Goal: Information Seeking & Learning: Compare options

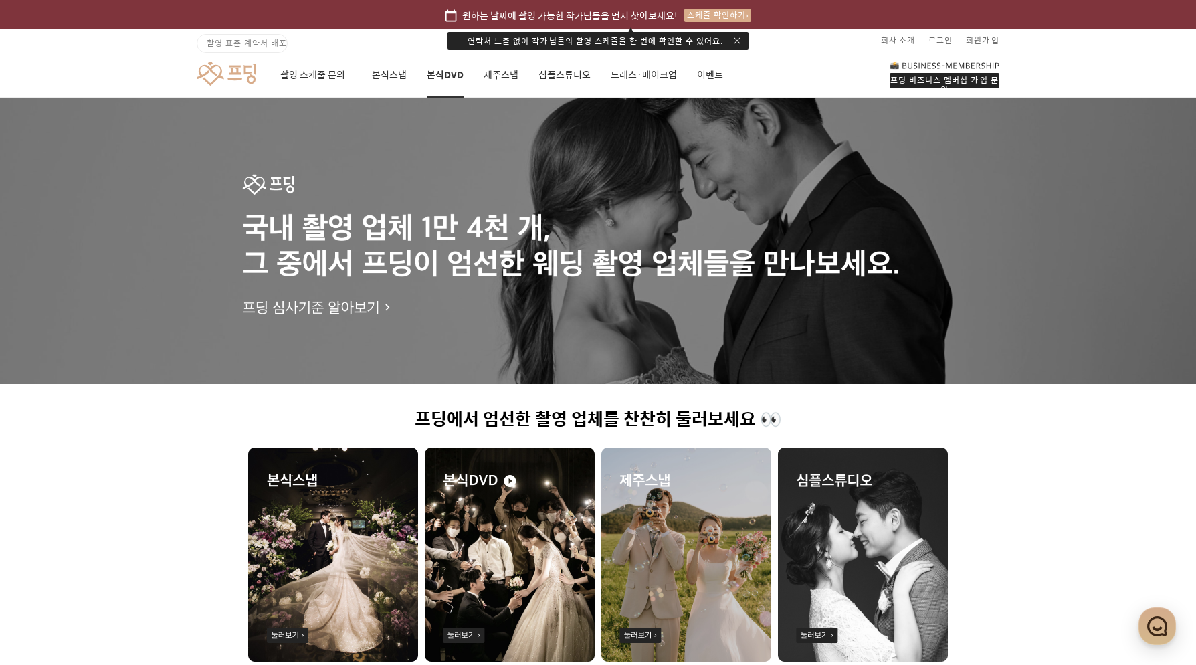
click at [446, 78] on link "본식DVD" at bounding box center [445, 74] width 37 height 45
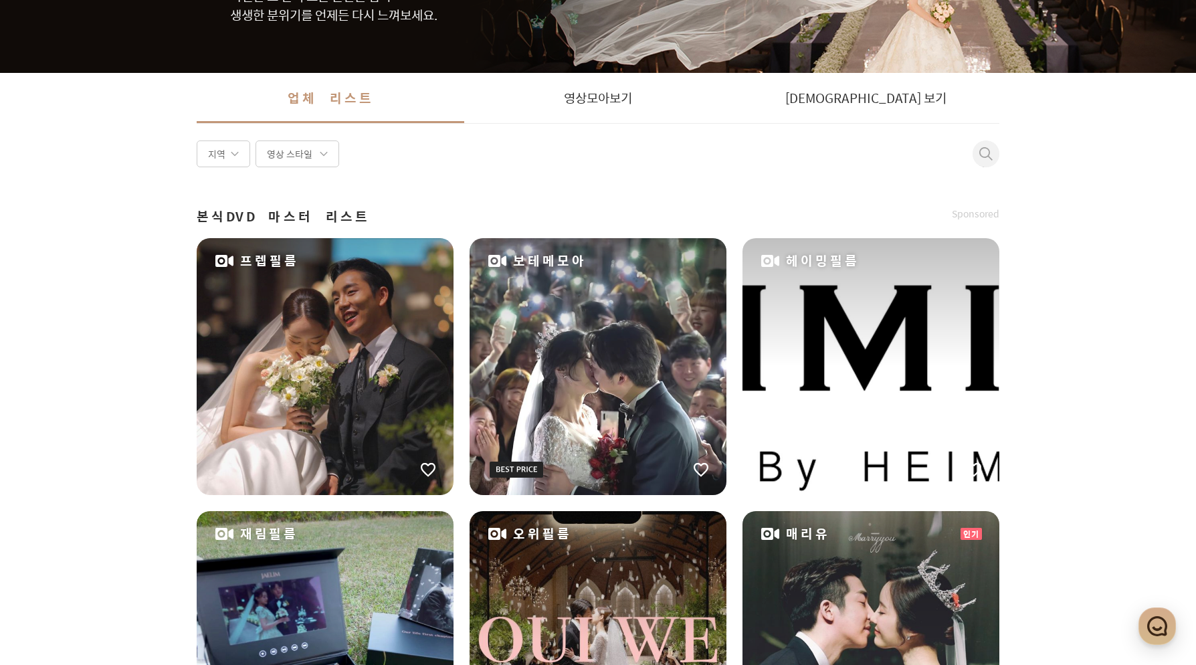
scroll to position [199, 0]
click at [288, 154] on div "영상 스타일" at bounding box center [297, 153] width 84 height 27
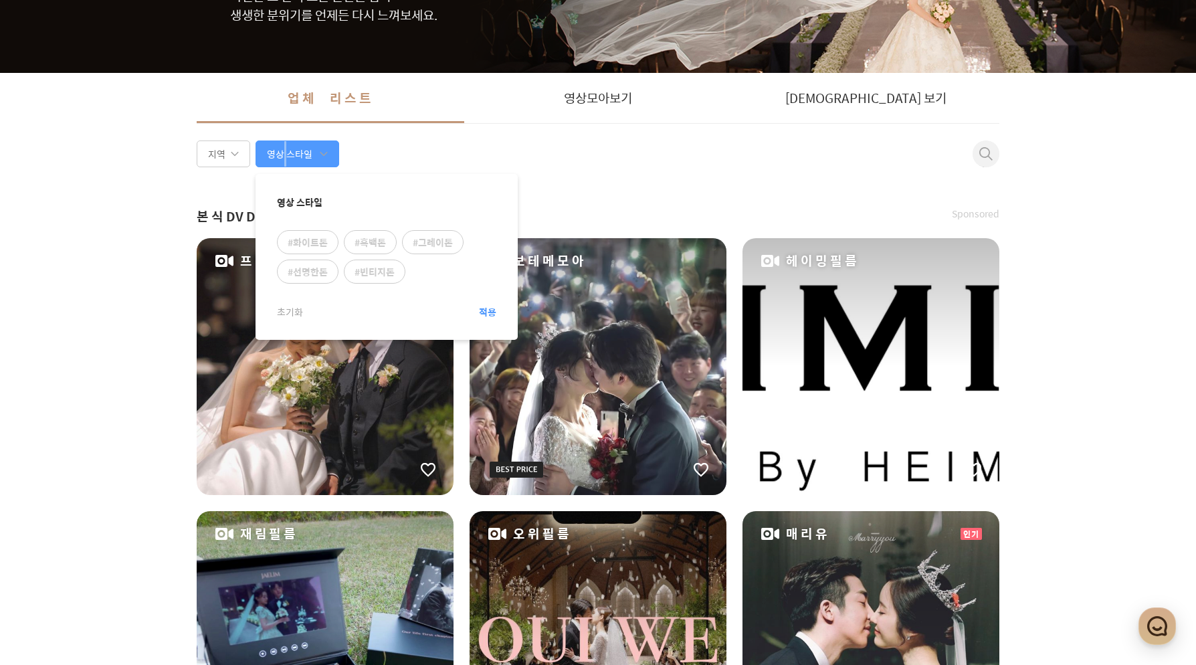
click at [282, 154] on div "영상 스타일" at bounding box center [297, 153] width 84 height 27
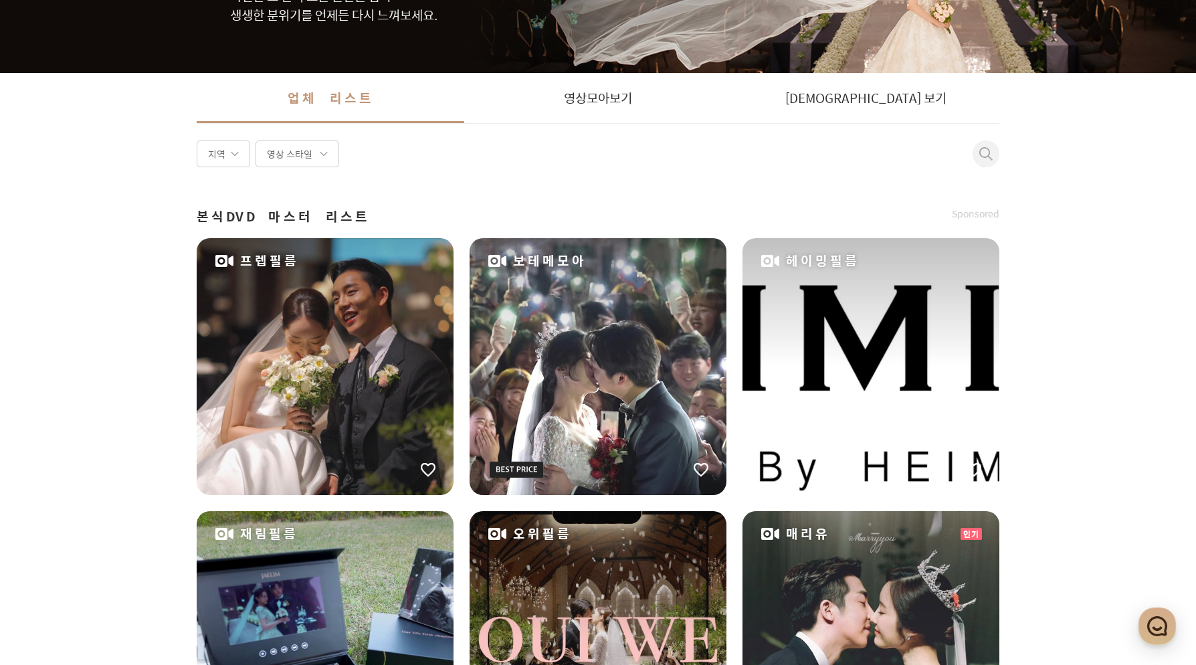
click at [235, 154] on span at bounding box center [235, 154] width 8 height 8
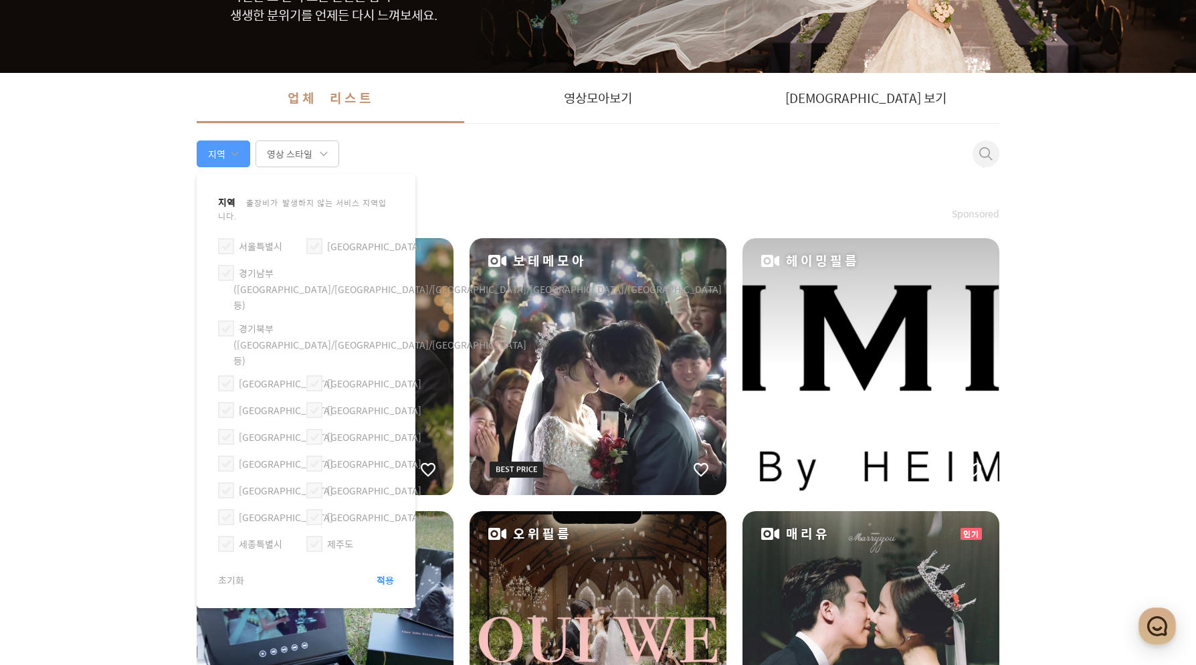
click at [245, 429] on label "[GEOGRAPHIC_DATA]" at bounding box center [286, 436] width 94 height 15
click at [213, 368] on article "지역 출장비가 발생하지 않는 서비스 지역입니다. [GEOGRAPHIC_DATA] [GEOGRAPHIC_DATA]남부([GEOGRAPHIC_DA…" at bounding box center [306, 391] width 219 height 434
click at [230, 429] on span at bounding box center [226, 437] width 16 height 16
click at [221, 431] on input "[GEOGRAPHIC_DATA]" at bounding box center [221, 431] width 1 height 1
checkbox input "true"
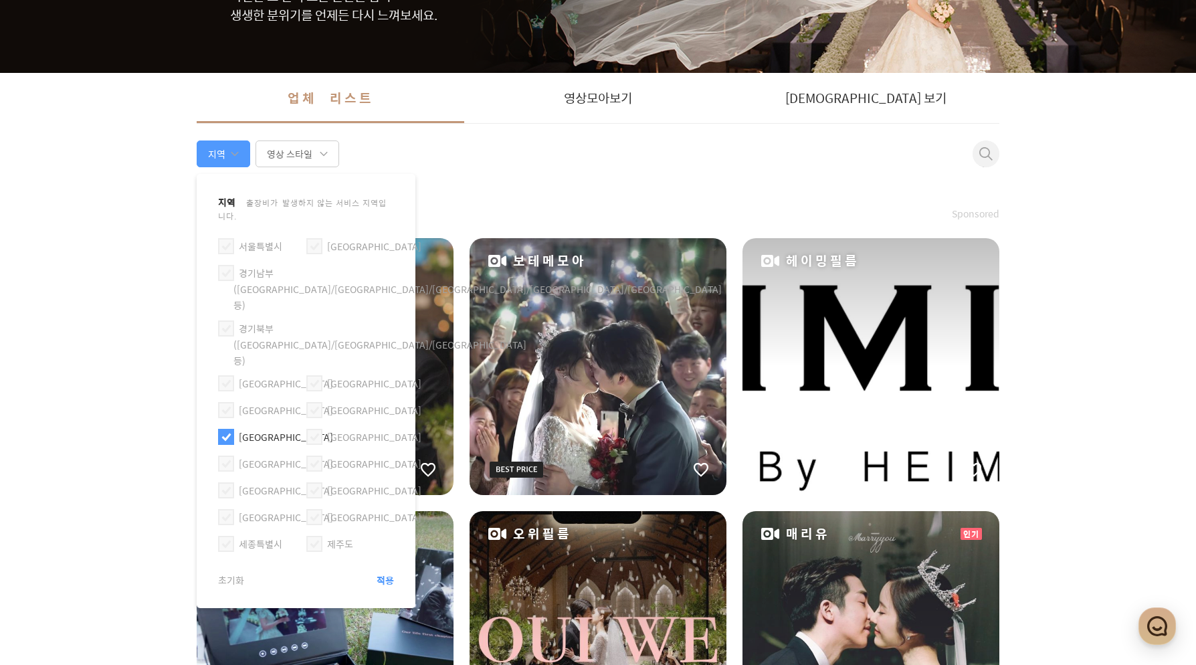
click at [395, 514] on article "지역 출장비가 발생하지 않는 서비스 지역입니다. [GEOGRAPHIC_DATA] [GEOGRAPHIC_DATA]남부([GEOGRAPHIC_DA…" at bounding box center [306, 391] width 219 height 434
click at [388, 573] on span "적용" at bounding box center [385, 579] width 17 height 13
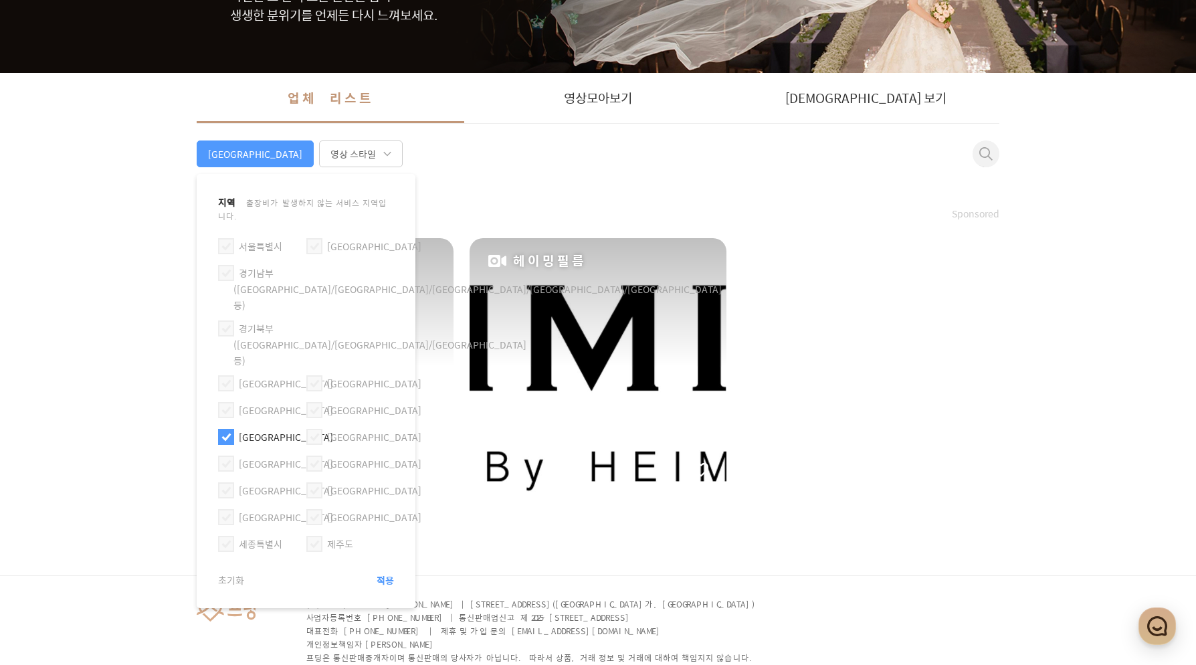
click at [110, 484] on div "원하는 날짜에 촬영 가능한 작가님들을 먼저 찾아보세요! 스케줄 확인하기 촬영 표준 계약서 배포 회사 소개 로그인 회원가입 프딩 비즈니스 멤버십…" at bounding box center [598, 265] width 1196 height 928
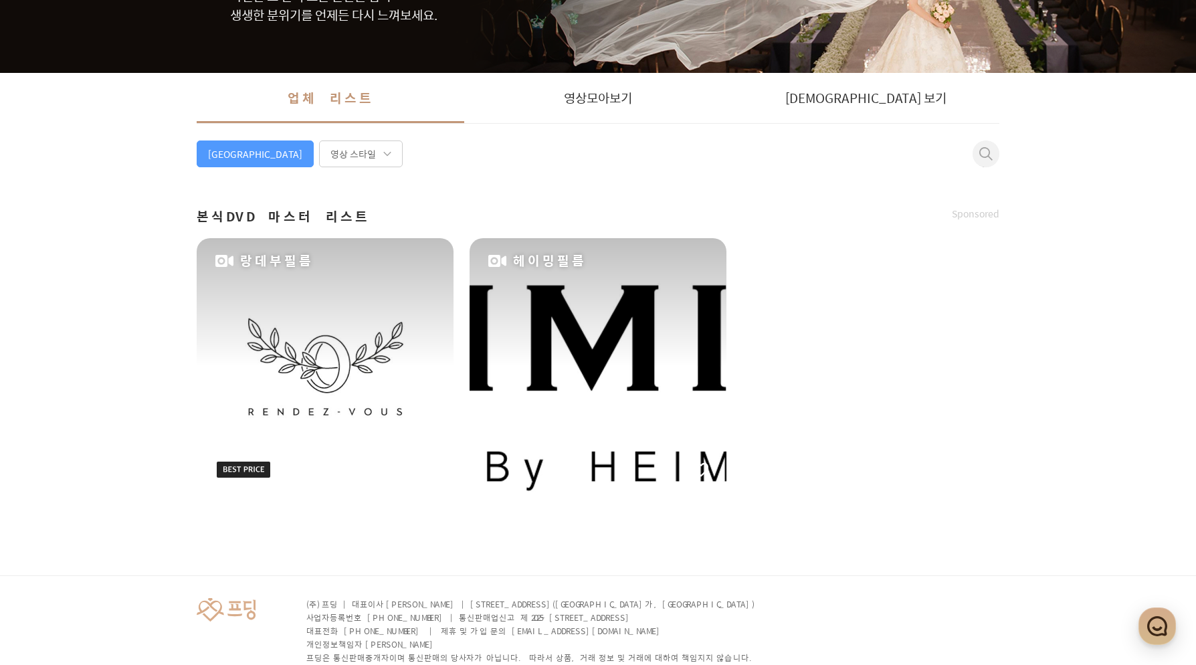
click at [405, 370] on div "랑데부필름" at bounding box center [325, 366] width 257 height 257
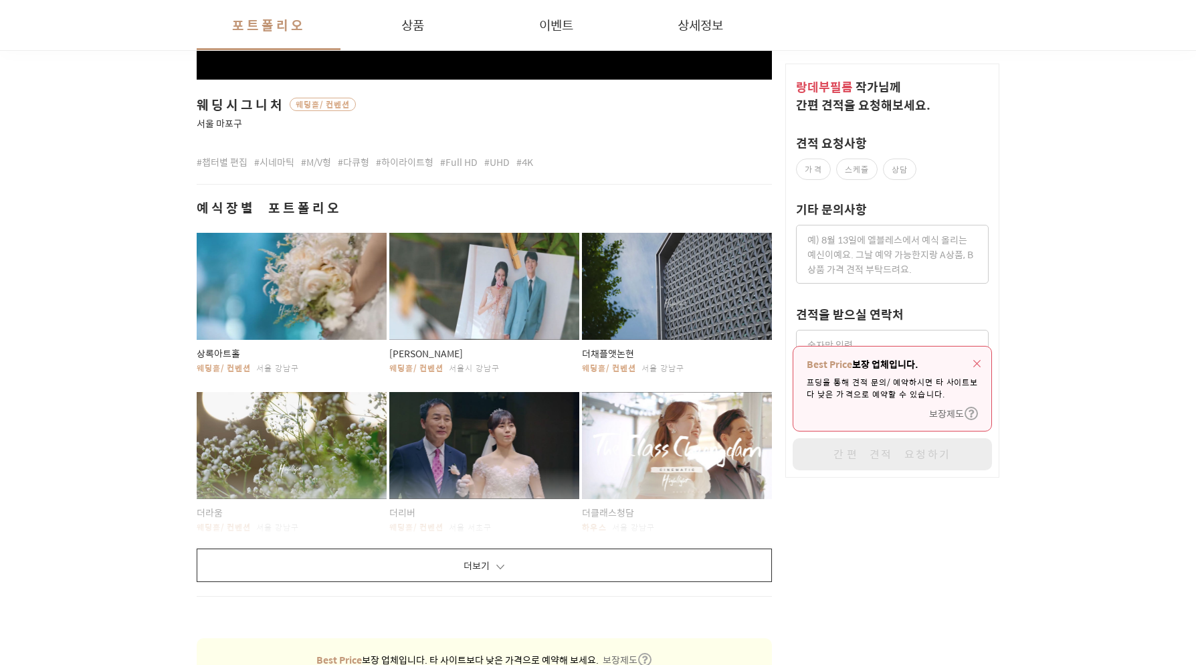
scroll to position [801, 0]
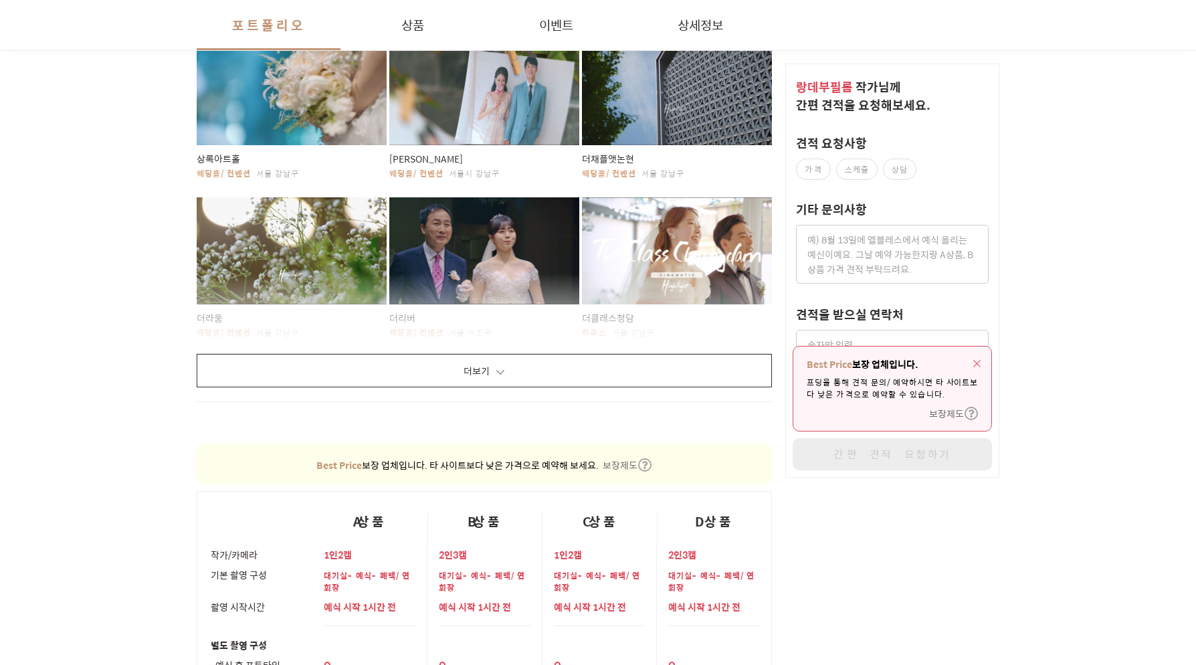
click at [679, 379] on button "더보기" at bounding box center [484, 370] width 575 height 33
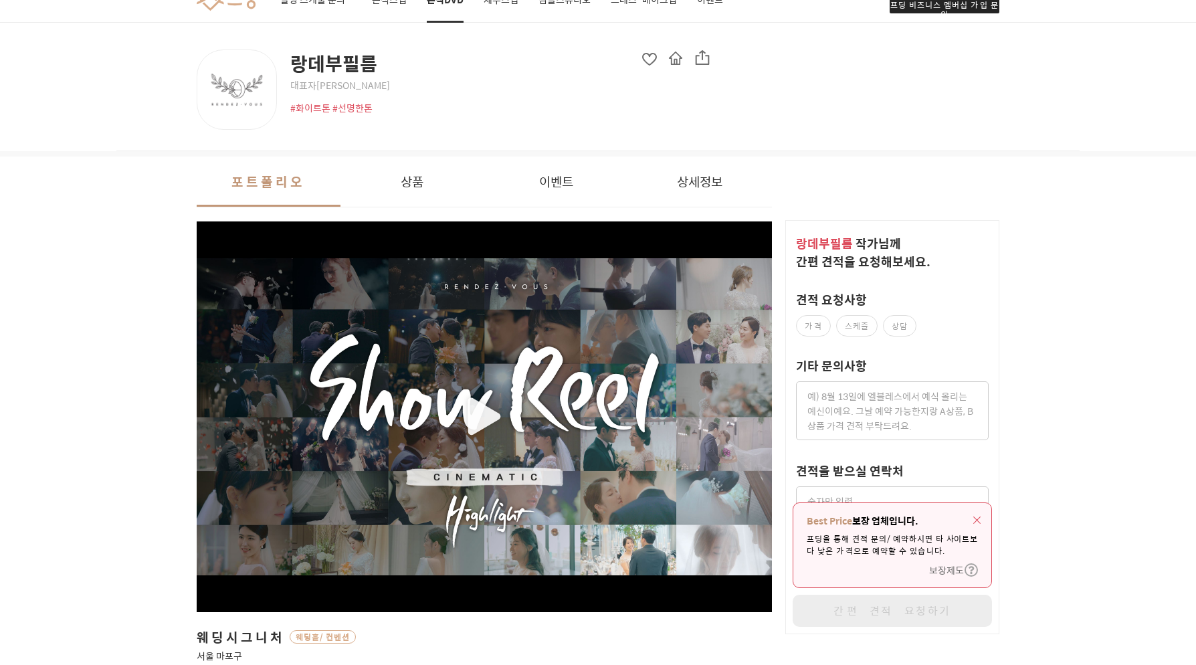
scroll to position [0, 0]
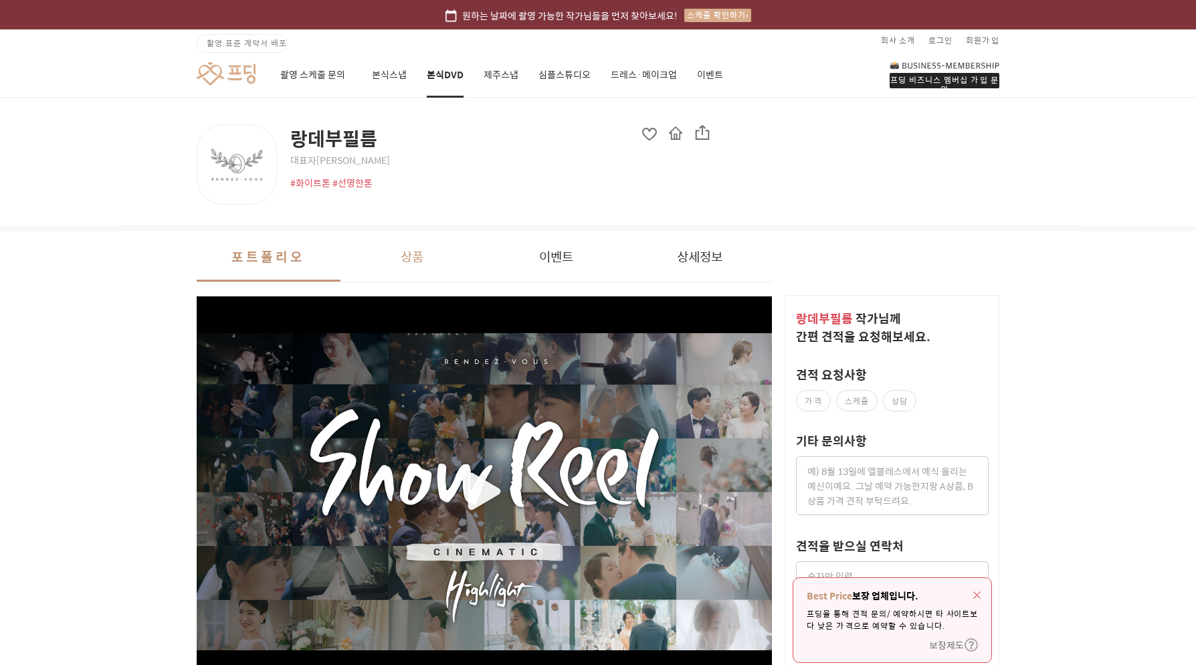
click at [385, 263] on button "상품" at bounding box center [412, 256] width 144 height 50
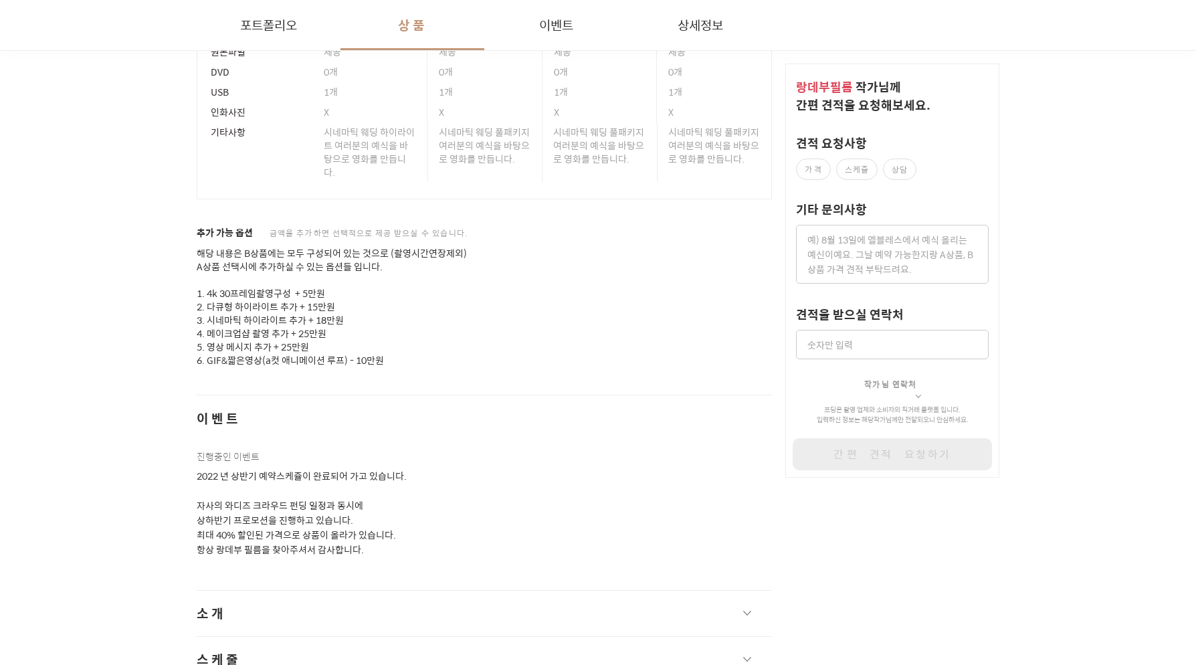
scroll to position [2989, 0]
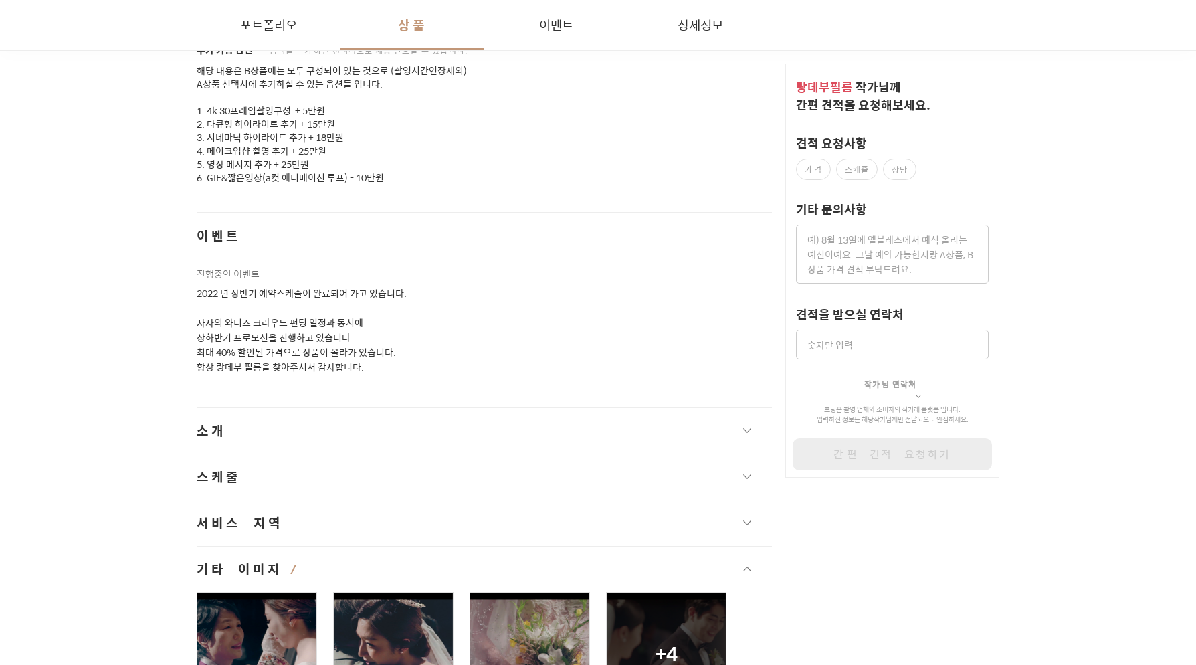
click at [617, 408] on button "소개" at bounding box center [484, 430] width 575 height 45
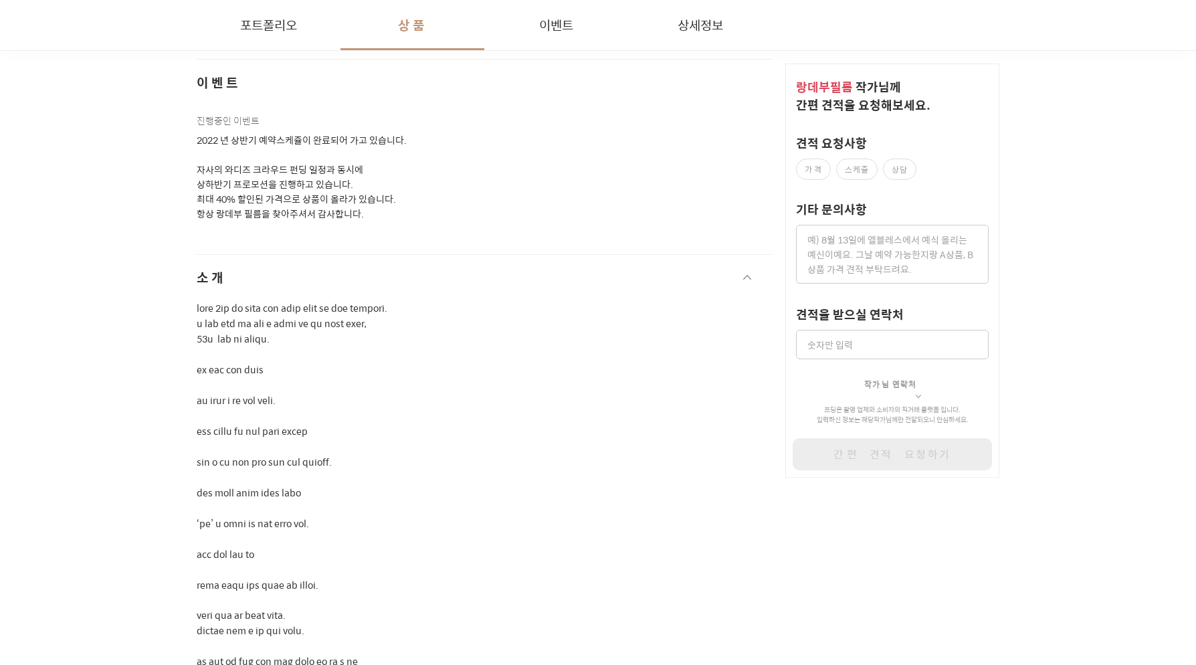
scroll to position [3254, 0]
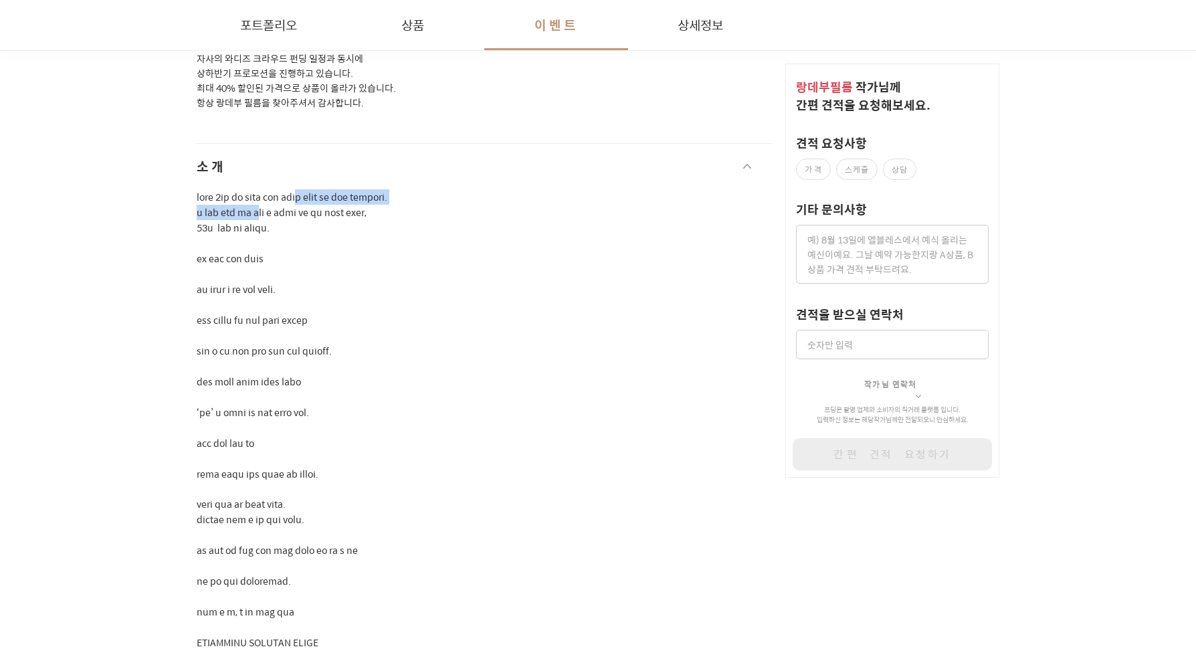
drag, startPoint x: 296, startPoint y: 177, endPoint x: 450, endPoint y: 177, distance: 154.5
click at [449, 189] on p at bounding box center [484, 435] width 575 height 492
click at [450, 189] on p at bounding box center [484, 435] width 575 height 492
drag, startPoint x: 263, startPoint y: 288, endPoint x: 382, endPoint y: 296, distance: 119.3
click at [380, 296] on p at bounding box center [484, 435] width 575 height 492
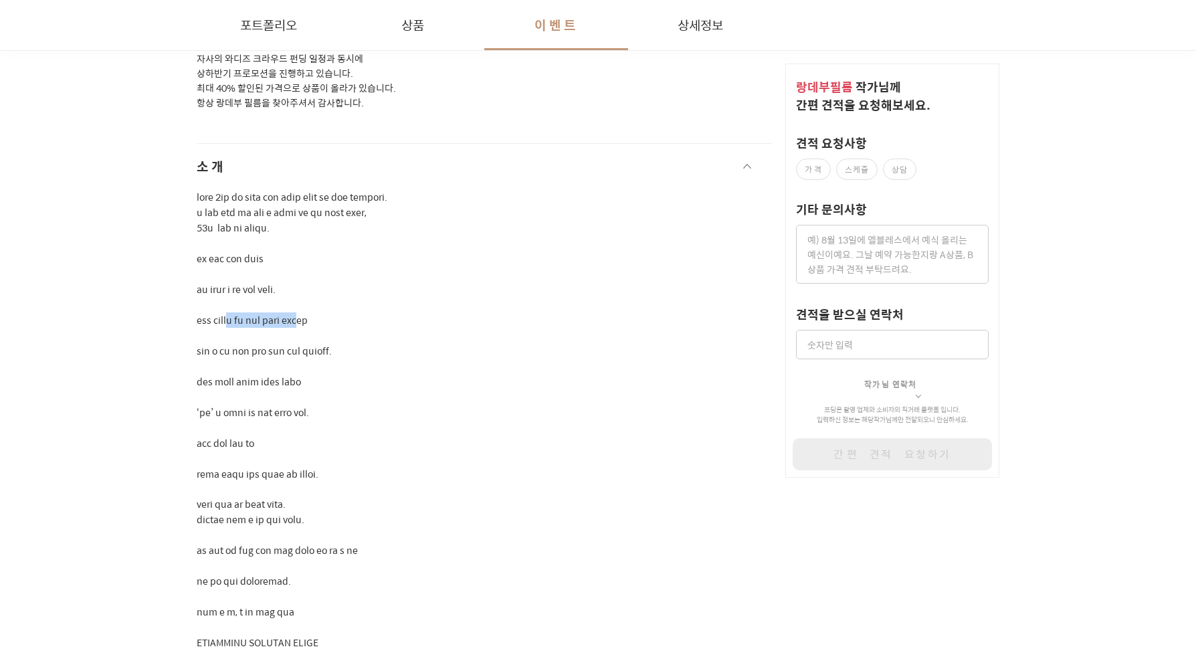
click at [382, 296] on p at bounding box center [484, 435] width 575 height 492
drag, startPoint x: 380, startPoint y: 314, endPoint x: 234, endPoint y: 297, distance: 146.8
click at [234, 297] on p at bounding box center [484, 435] width 575 height 492
click at [235, 296] on p at bounding box center [484, 435] width 575 height 492
drag, startPoint x: 237, startPoint y: 351, endPoint x: 359, endPoint y: 354, distance: 122.4
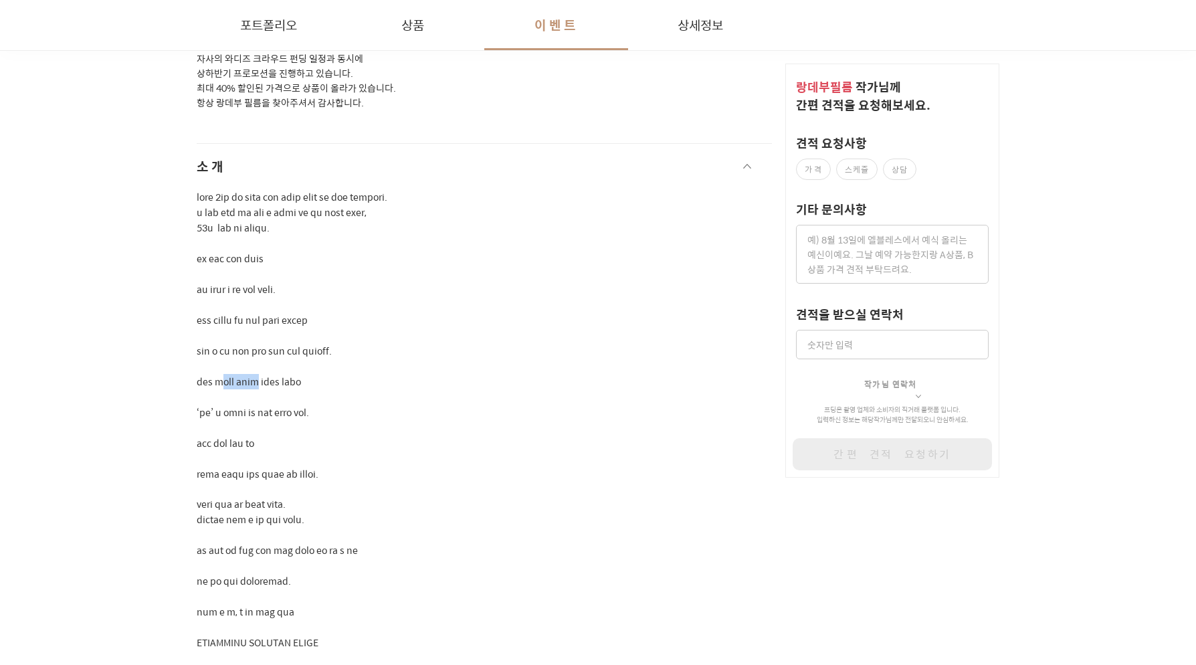
click at [334, 351] on p at bounding box center [484, 435] width 575 height 492
click at [359, 355] on p at bounding box center [484, 435] width 575 height 492
drag, startPoint x: 348, startPoint y: 372, endPoint x: 201, endPoint y: 374, distance: 147.1
click at [200, 375] on p at bounding box center [484, 435] width 575 height 492
drag, startPoint x: 201, startPoint y: 374, endPoint x: 264, endPoint y: 370, distance: 63.0
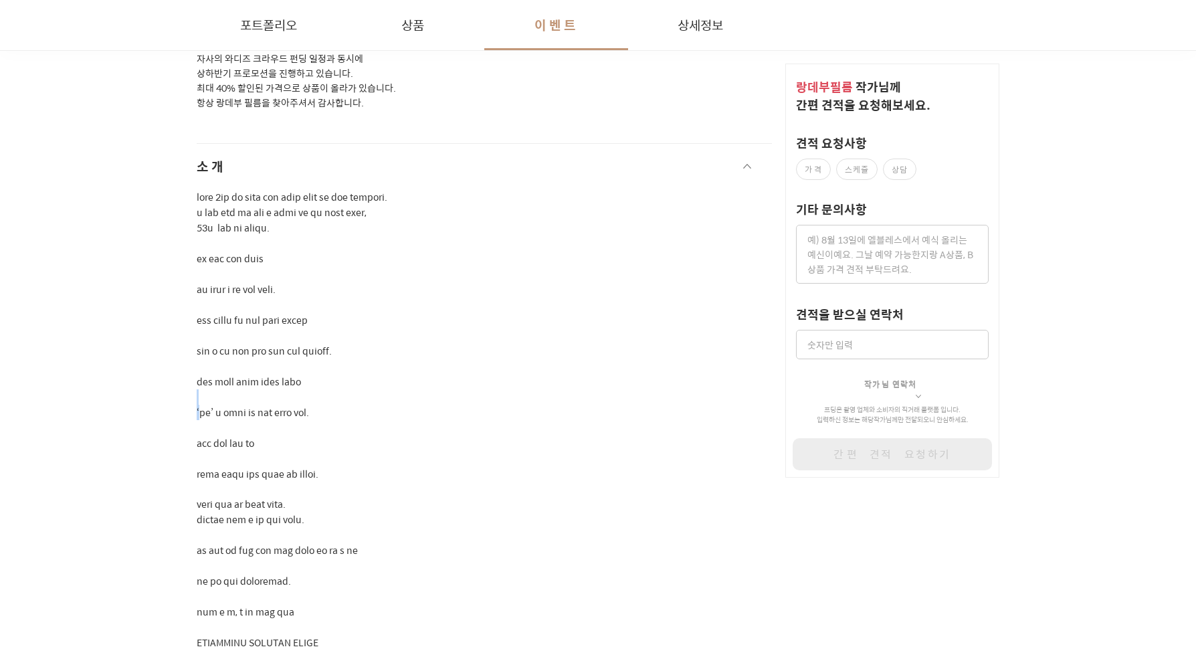
click at [201, 374] on p at bounding box center [484, 435] width 575 height 492
drag, startPoint x: 343, startPoint y: 383, endPoint x: 203, endPoint y: 381, distance: 140.5
click at [199, 382] on p at bounding box center [484, 435] width 575 height 492
click at [203, 381] on p at bounding box center [484, 435] width 575 height 492
drag, startPoint x: 279, startPoint y: 407, endPoint x: 191, endPoint y: 409, distance: 88.3
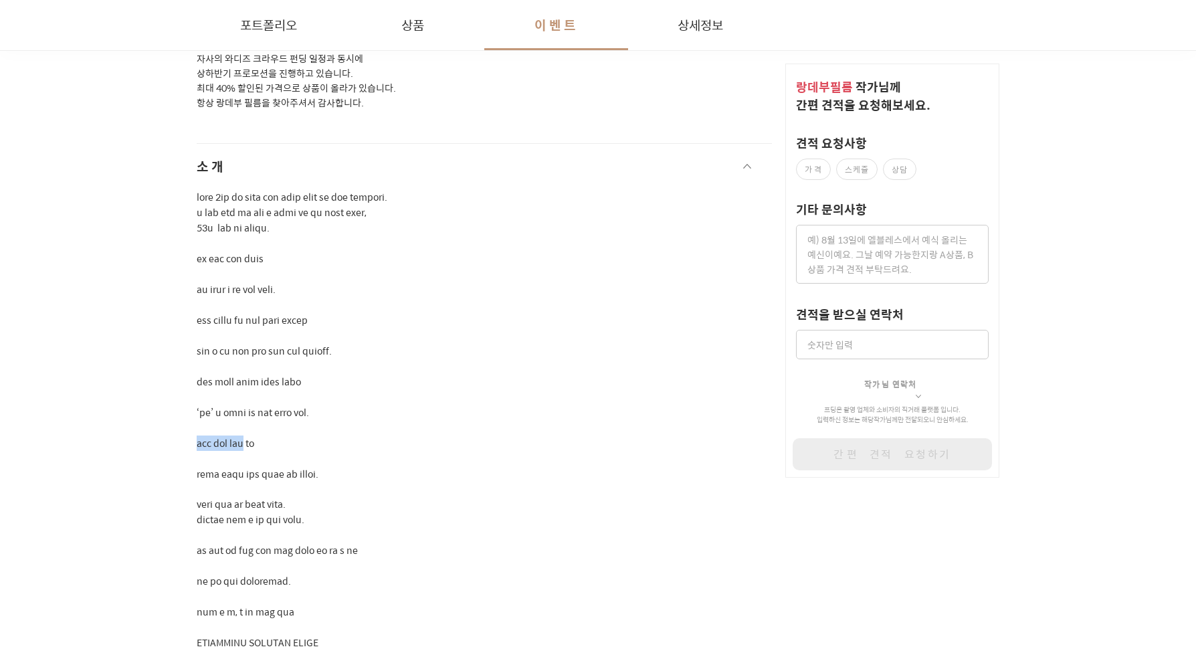
drag, startPoint x: 241, startPoint y: 447, endPoint x: 377, endPoint y: 449, distance: 136.4
click at [364, 449] on p at bounding box center [484, 435] width 575 height 492
click at [377, 449] on p at bounding box center [484, 435] width 575 height 492
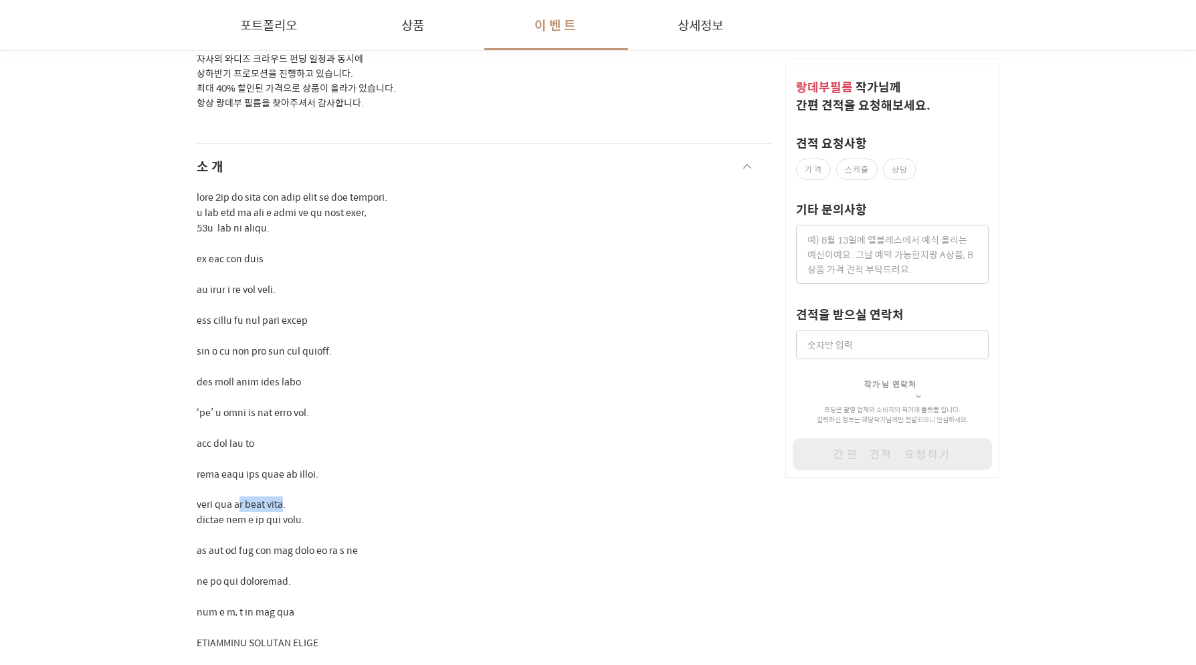
drag, startPoint x: 351, startPoint y: 472, endPoint x: 218, endPoint y: 471, distance: 133.1
click at [236, 471] on p at bounding box center [484, 435] width 575 height 492
click at [210, 472] on p at bounding box center [484, 435] width 575 height 492
drag, startPoint x: 234, startPoint y: 484, endPoint x: 336, endPoint y: 494, distance: 102.1
click at [322, 491] on p at bounding box center [484, 435] width 575 height 492
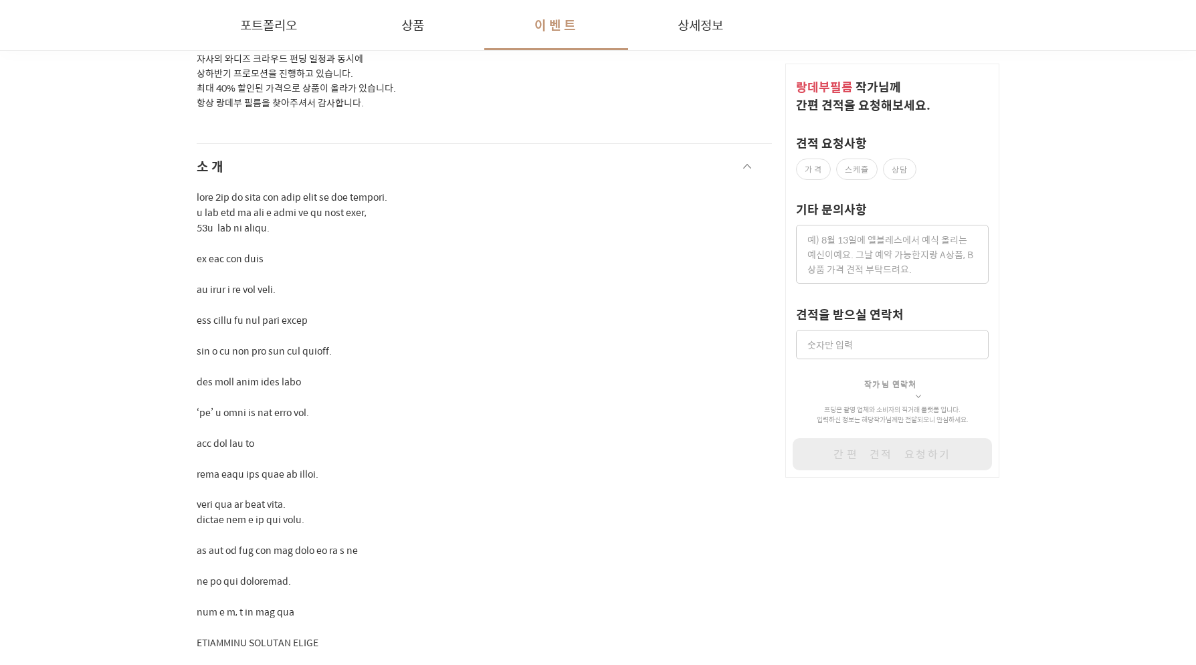
click at [337, 494] on p at bounding box center [484, 435] width 575 height 492
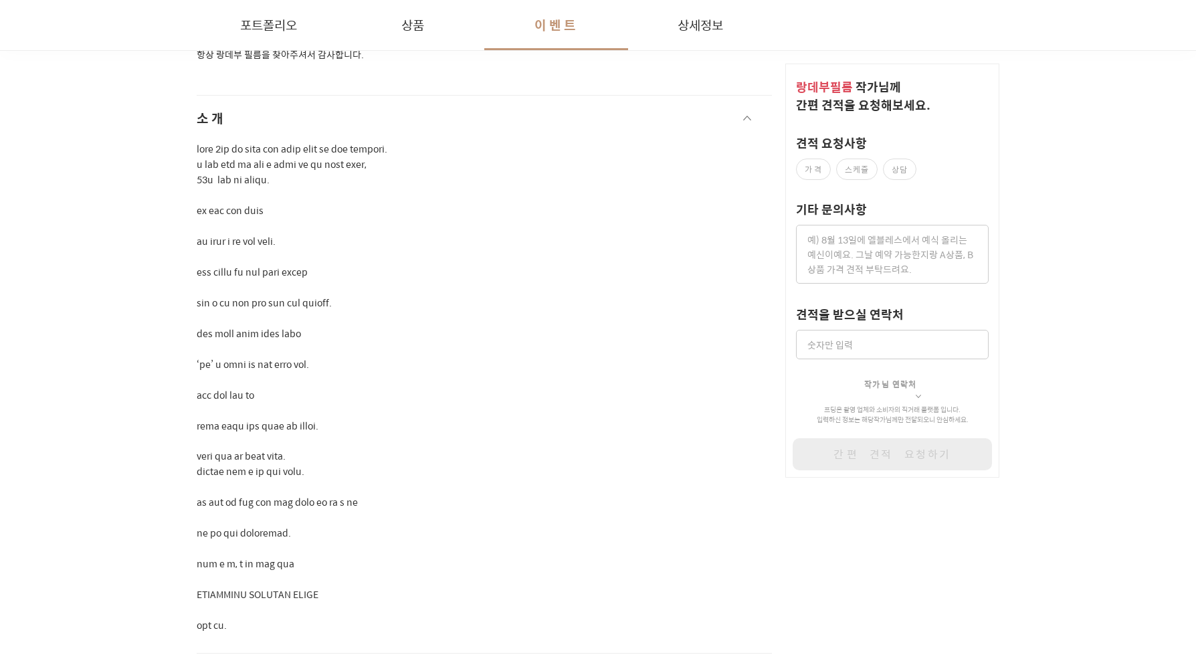
scroll to position [3367, 0]
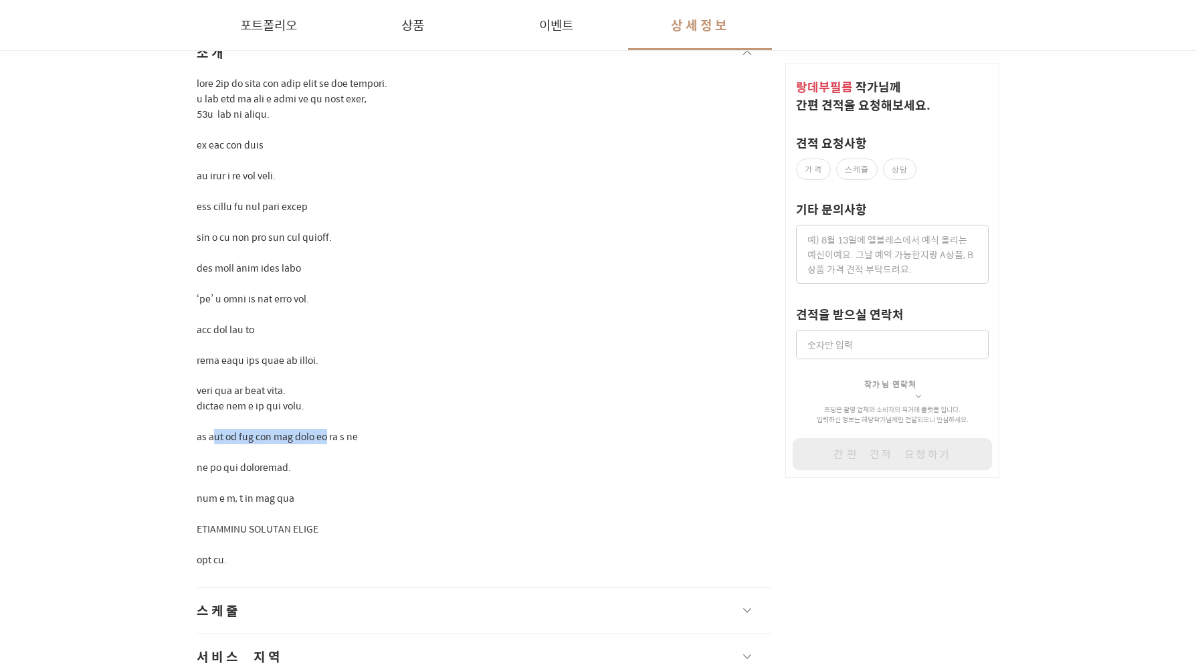
drag, startPoint x: 374, startPoint y: 409, endPoint x: 225, endPoint y: 413, distance: 148.5
click at [225, 413] on p at bounding box center [484, 322] width 575 height 492
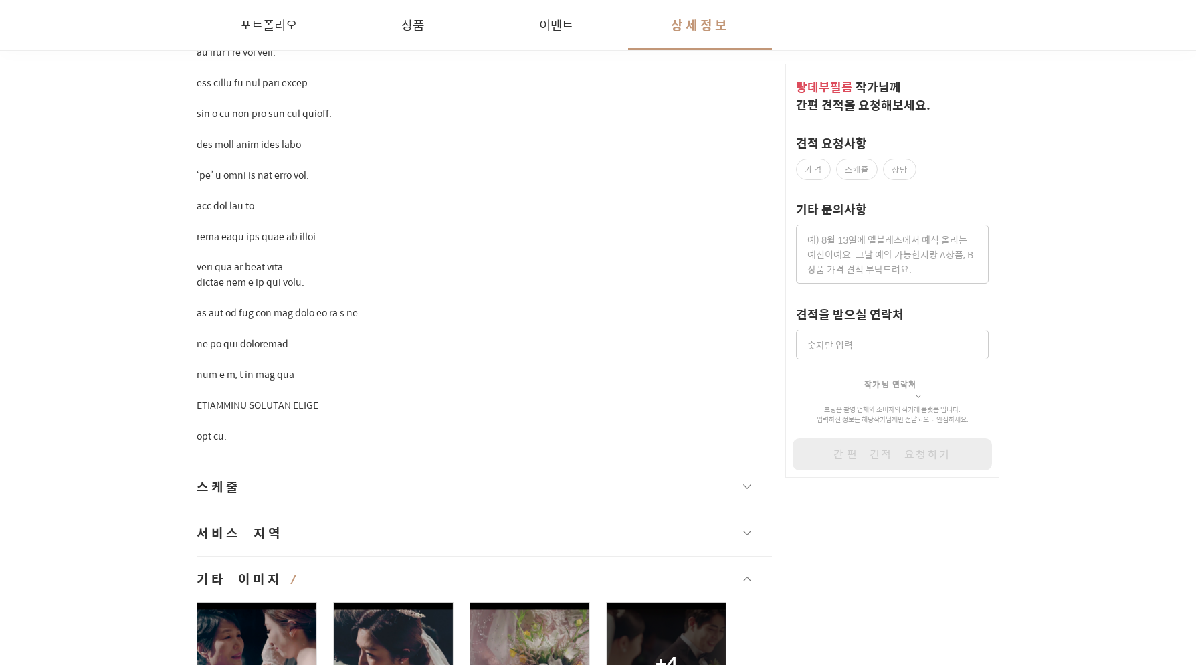
click at [336, 464] on button "스케줄" at bounding box center [484, 486] width 575 height 45
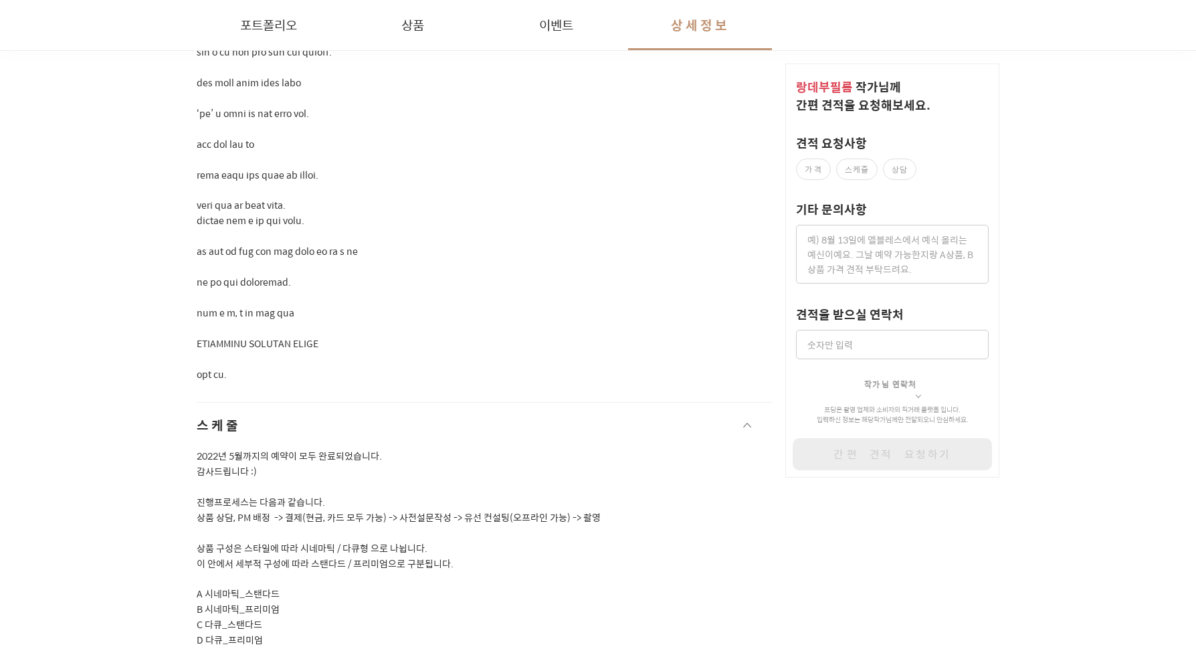
scroll to position [3611, 0]
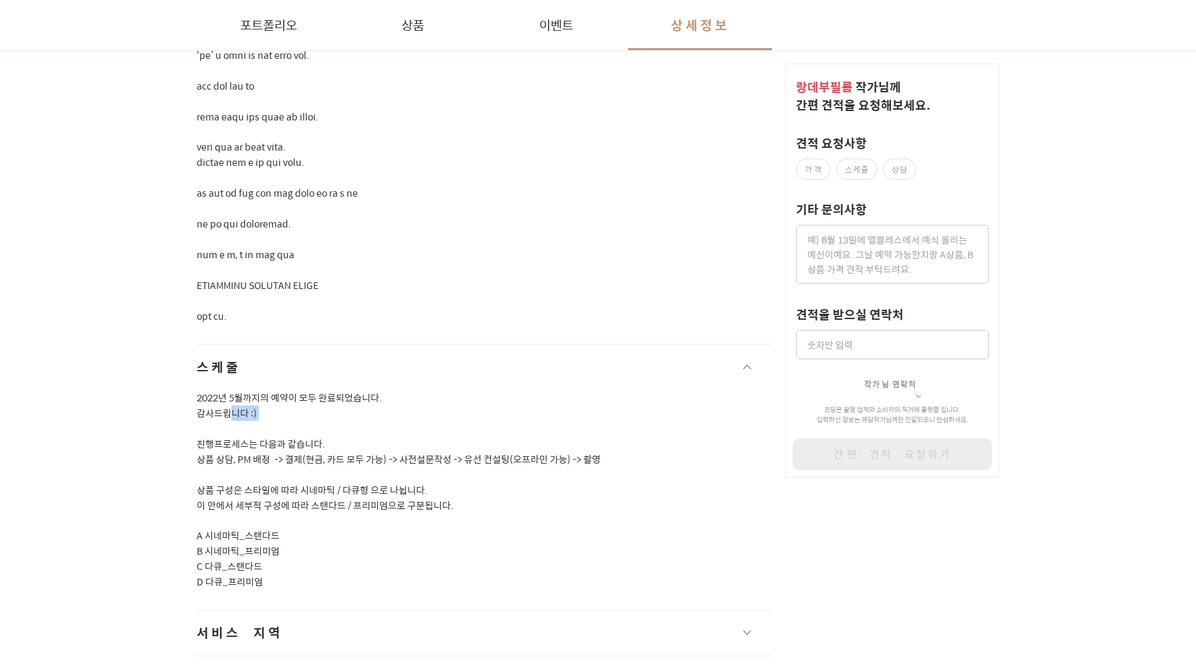
drag, startPoint x: 345, startPoint y: 375, endPoint x: 234, endPoint y: 378, distance: 111.1
click at [234, 390] on p "2022년 5월까지의 예약이 모두 완료되었습니다. 감사드립니다 :) 진행프로세스는 다음과 같습니다. 상품 상담, PM 배정 -> 결제(현금, …" at bounding box center [484, 489] width 575 height 199
drag, startPoint x: 253, startPoint y: 407, endPoint x: 319, endPoint y: 409, distance: 65.6
click at [318, 408] on p "2022년 5월까지의 예약이 모두 완료되었습니다. 감사드립니다 :) 진행프로세스는 다음과 같습니다. 상품 상담, PM 배정 -> 결제(현금, …" at bounding box center [484, 489] width 575 height 199
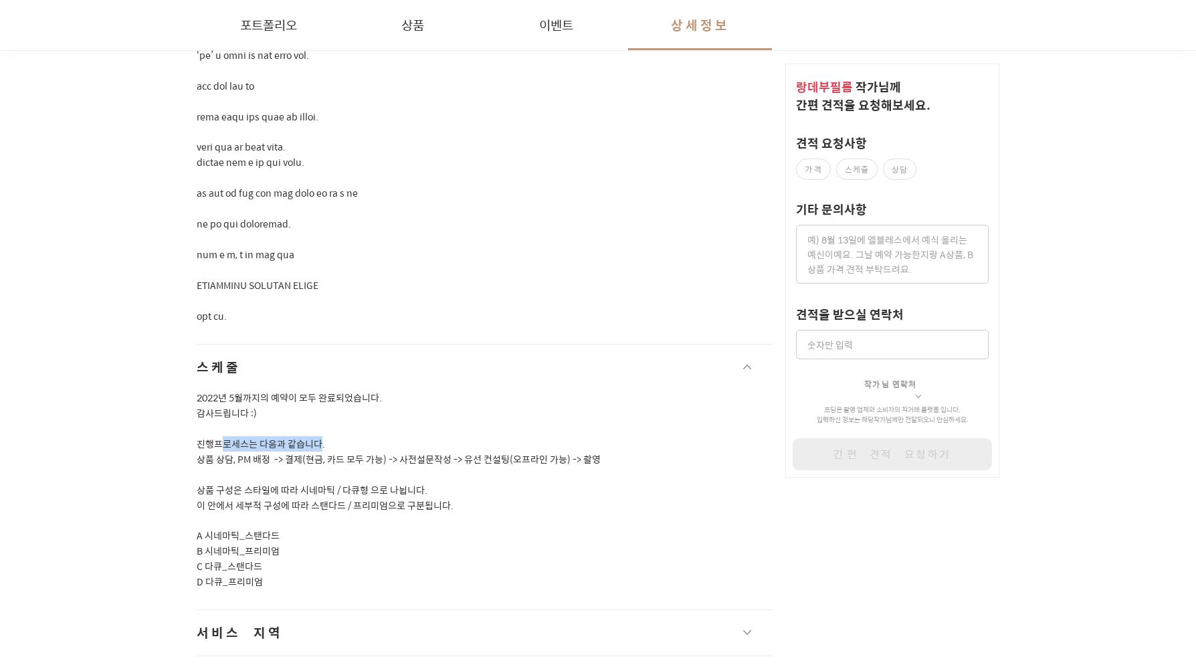
click at [319, 409] on p "2022년 5월까지의 예약이 모두 완료되었습니다. 감사드립니다 :) 진행프로세스는 다음과 같습니다. 상품 상담, PM 배정 -> 결제(현금, …" at bounding box center [484, 489] width 575 height 199
drag, startPoint x: 301, startPoint y: 435, endPoint x: 396, endPoint y: 440, distance: 95.1
click at [352, 437] on p "2022년 5월까지의 예약이 모두 완료되었습니다. 감사드립니다 :) 진행프로세스는 다음과 같습니다. 상품 상담, PM 배정 -> 결제(현금, …" at bounding box center [484, 489] width 575 height 199
click at [396, 440] on p "2022년 5월까지의 예약이 모두 완료되었습니다. 감사드립니다 :) 진행프로세스는 다음과 같습니다. 상품 상담, PM 배정 -> 결제(현금, …" at bounding box center [484, 489] width 575 height 199
click at [441, 430] on p "2022년 5월까지의 예약이 모두 완료되었습니다. 감사드립니다 :) 진행프로세스는 다음과 같습니다. 상품 상담, PM 배정 -> 결제(현금, …" at bounding box center [484, 489] width 575 height 199
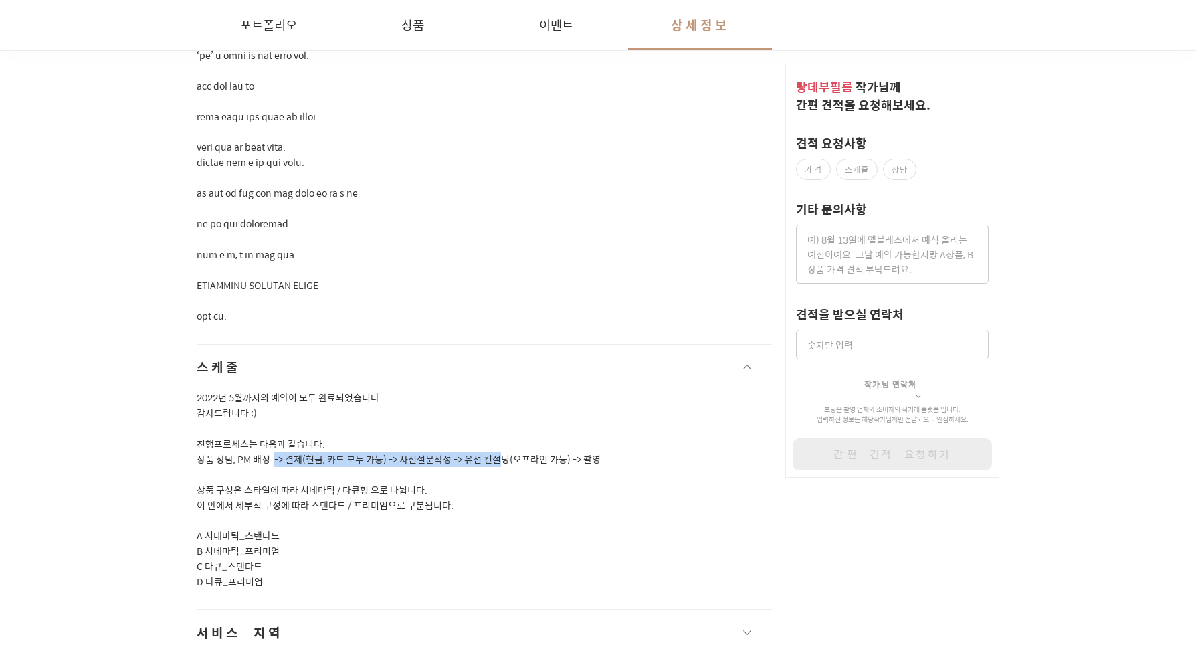
drag, startPoint x: 498, startPoint y: 429, endPoint x: 274, endPoint y: 431, distance: 223.4
click at [274, 431] on p "2022년 5월까지의 예약이 모두 완료되었습니다. 감사드립니다 :) 진행프로세스는 다음과 같습니다. 상품 상담, PM 배정 -> 결제(현금, …" at bounding box center [484, 489] width 575 height 199
drag, startPoint x: 205, startPoint y: 455, endPoint x: 336, endPoint y: 473, distance: 133.1
click at [333, 473] on p "2022년 5월까지의 예약이 모두 완료되었습니다. 감사드립니다 :) 진행프로세스는 다음과 같습니다. 상품 상담, PM 배정 -> 결제(현금, …" at bounding box center [484, 489] width 575 height 199
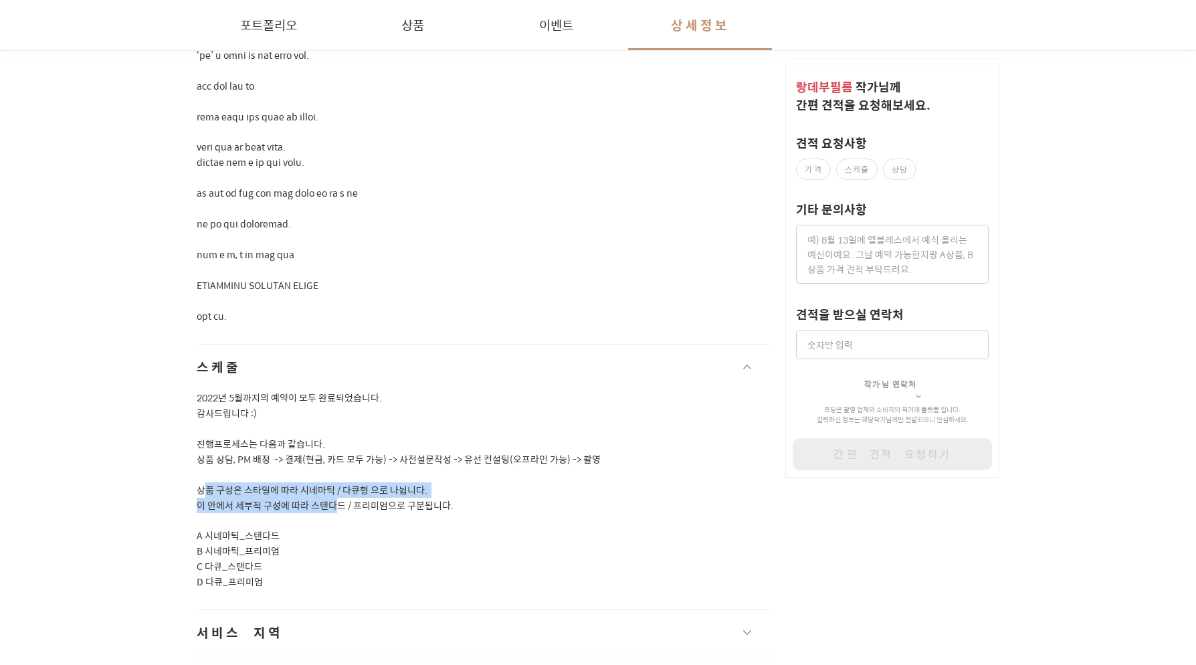
click at [336, 473] on p "2022년 5월까지의 예약이 모두 완료되었습니다. 감사드립니다 :) 진행프로세스는 다음과 같습니다. 상품 상담, PM 배정 -> 결제(현금, …" at bounding box center [484, 489] width 575 height 199
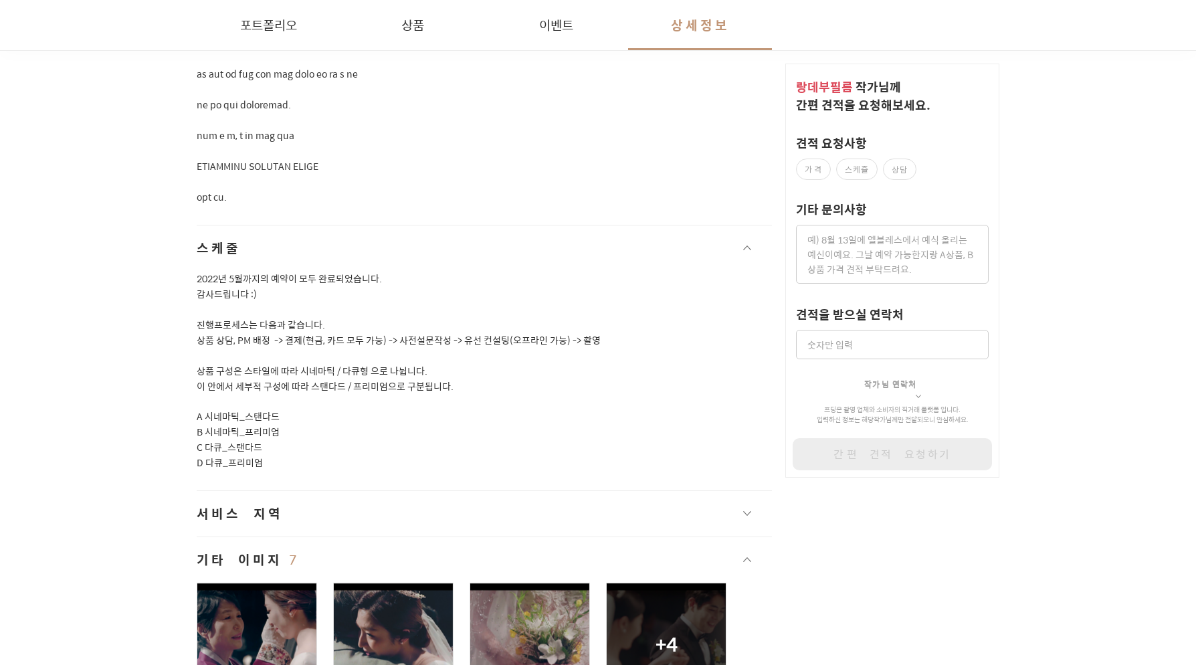
click at [344, 491] on button "서비스 지역" at bounding box center [484, 513] width 575 height 45
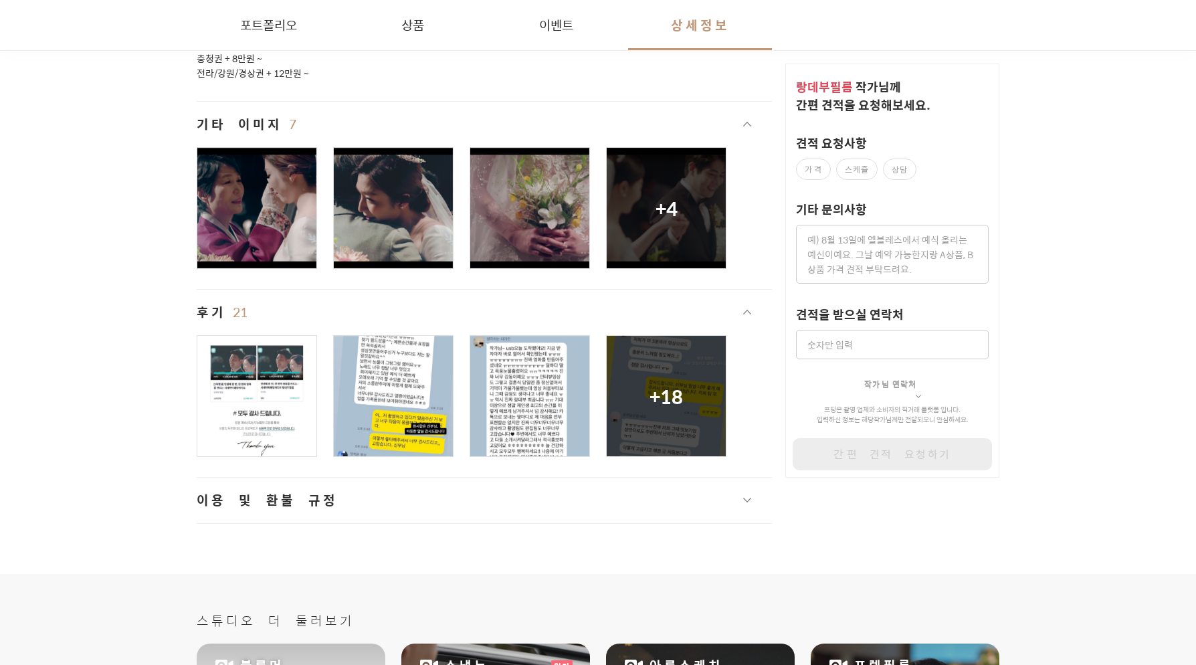
scroll to position [4552, 0]
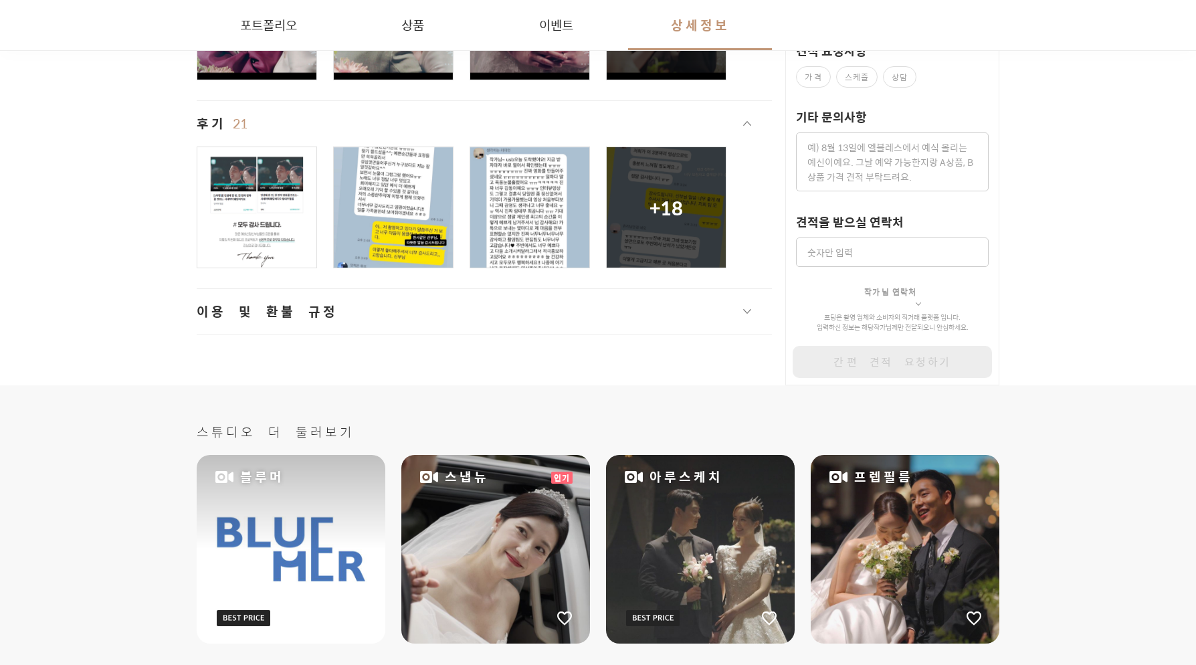
click at [548, 289] on button "이용 및 환불 규정" at bounding box center [484, 311] width 575 height 45
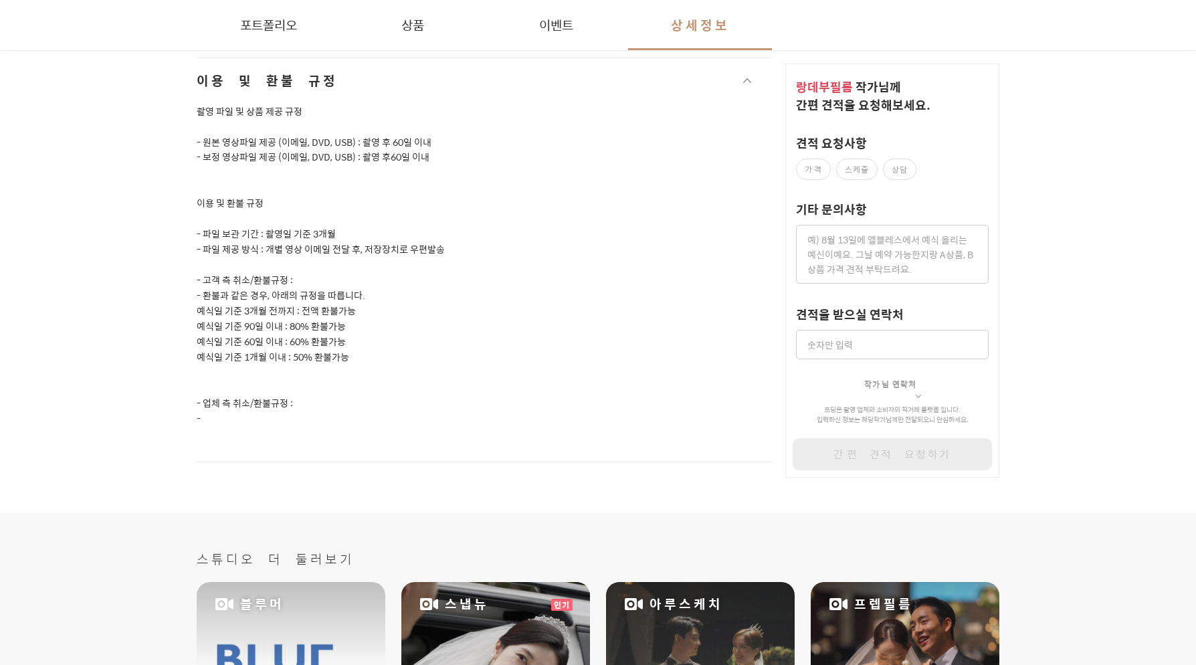
scroll to position [4787, 0]
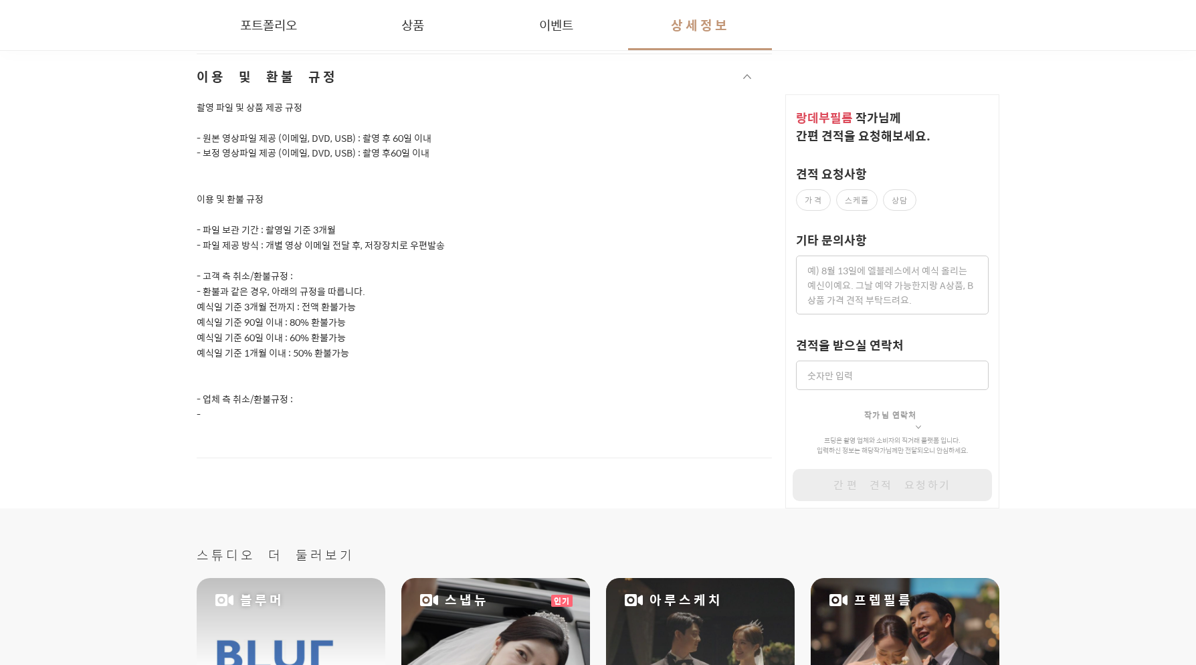
scroll to position [199, 0]
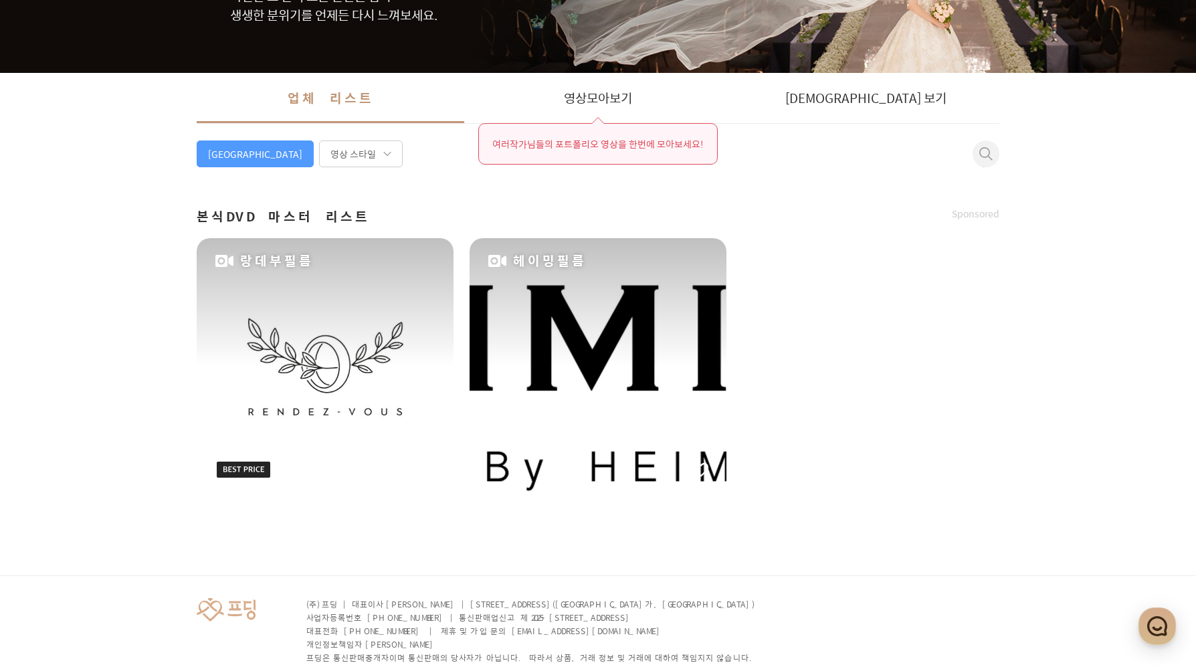
click at [530, 290] on div "헤이밍필름" at bounding box center [597, 366] width 257 height 257
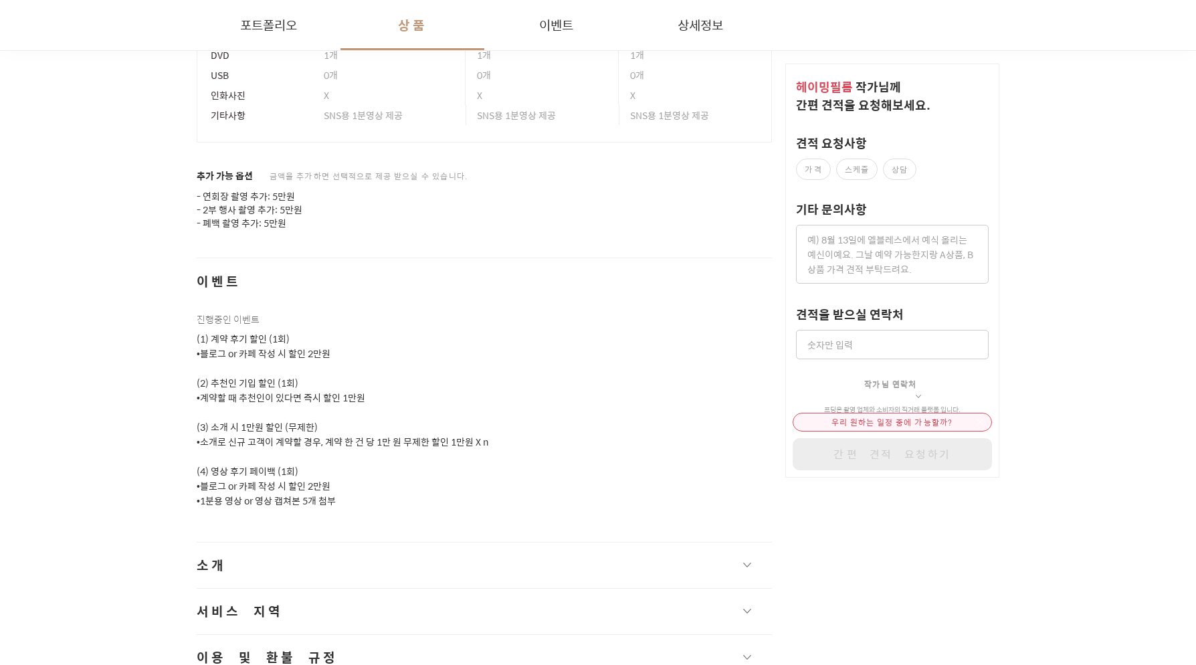
scroll to position [1632, 0]
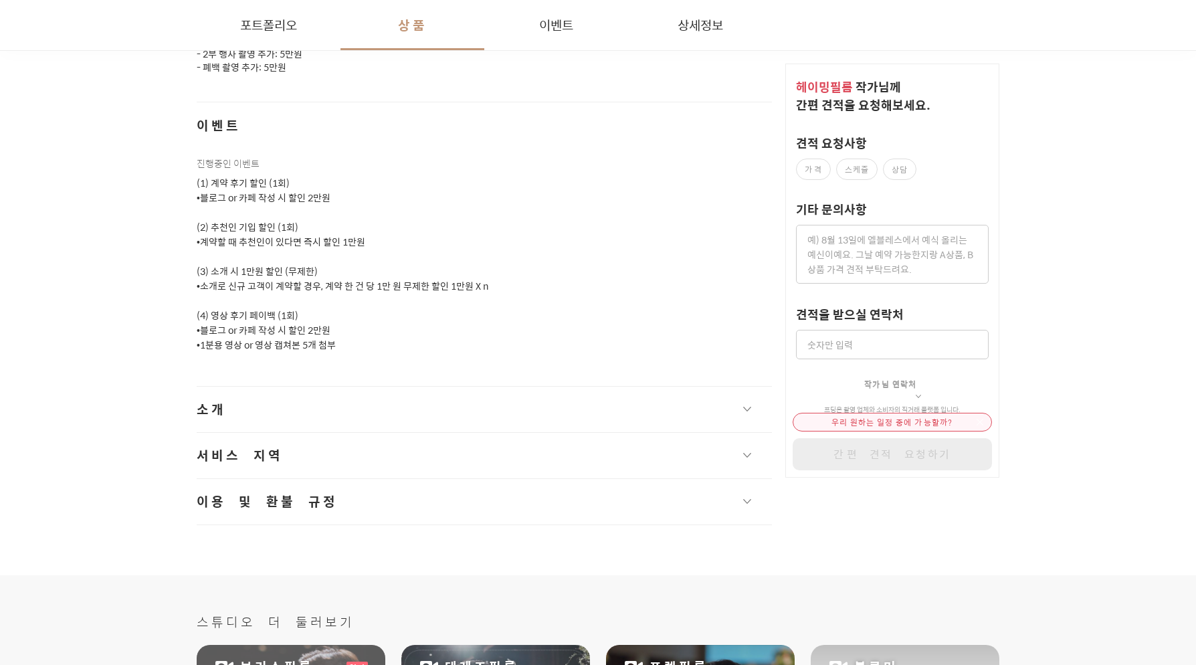
click at [516, 387] on button "소개" at bounding box center [484, 409] width 575 height 45
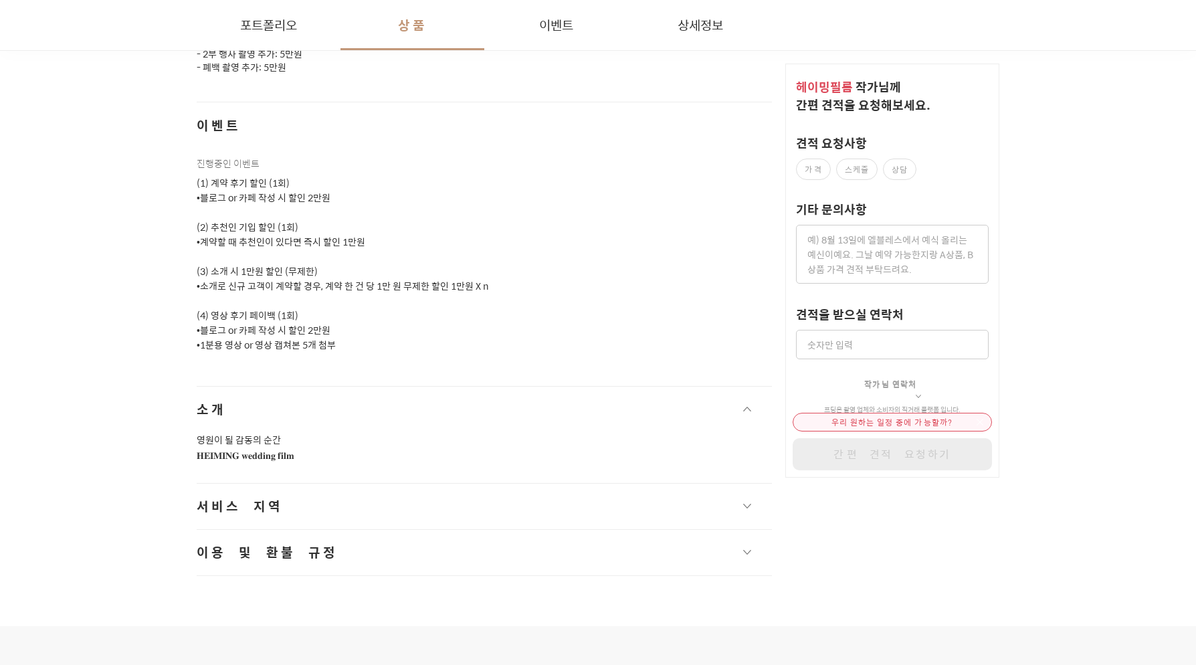
click at [475, 461] on div "영원이 될 감동의 순간 𝐇𝐄𝐈𝐌𝐈𝐍𝐆 𝐰𝐞𝐝𝐝𝐢𝐧𝐠 𝐟𝐢𝐥𝐦" at bounding box center [484, 457] width 575 height 51
click at [463, 484] on button "서비스 지역" at bounding box center [484, 506] width 575 height 45
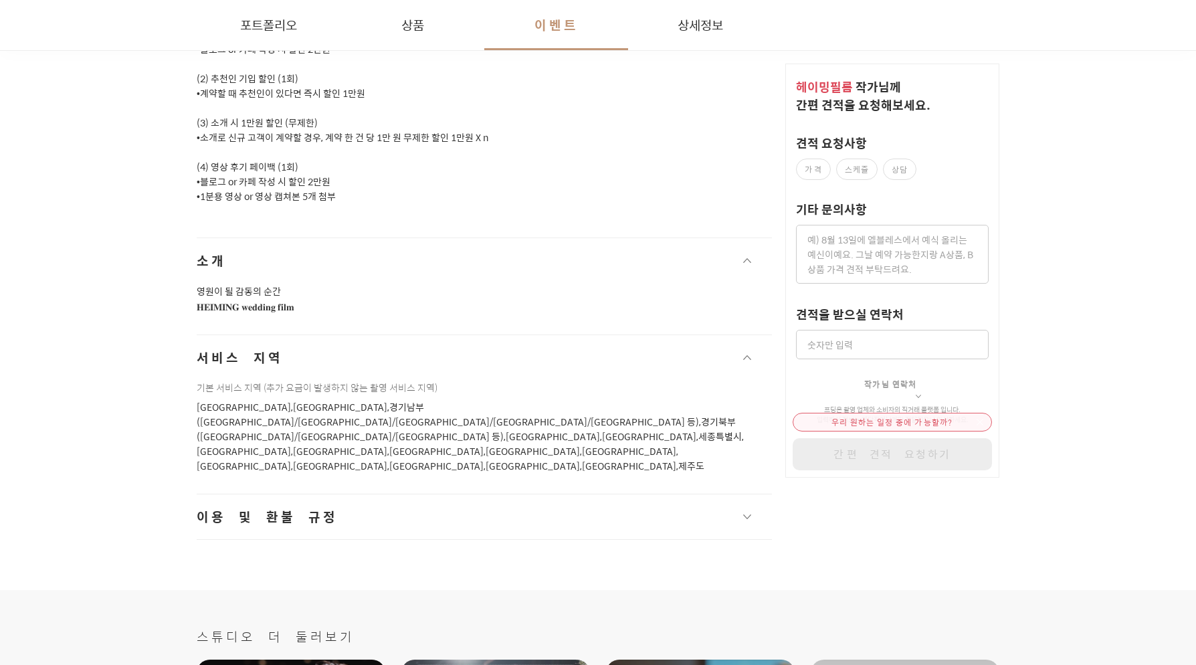
click at [475, 494] on button "이용 및 환불 규정" at bounding box center [484, 516] width 575 height 45
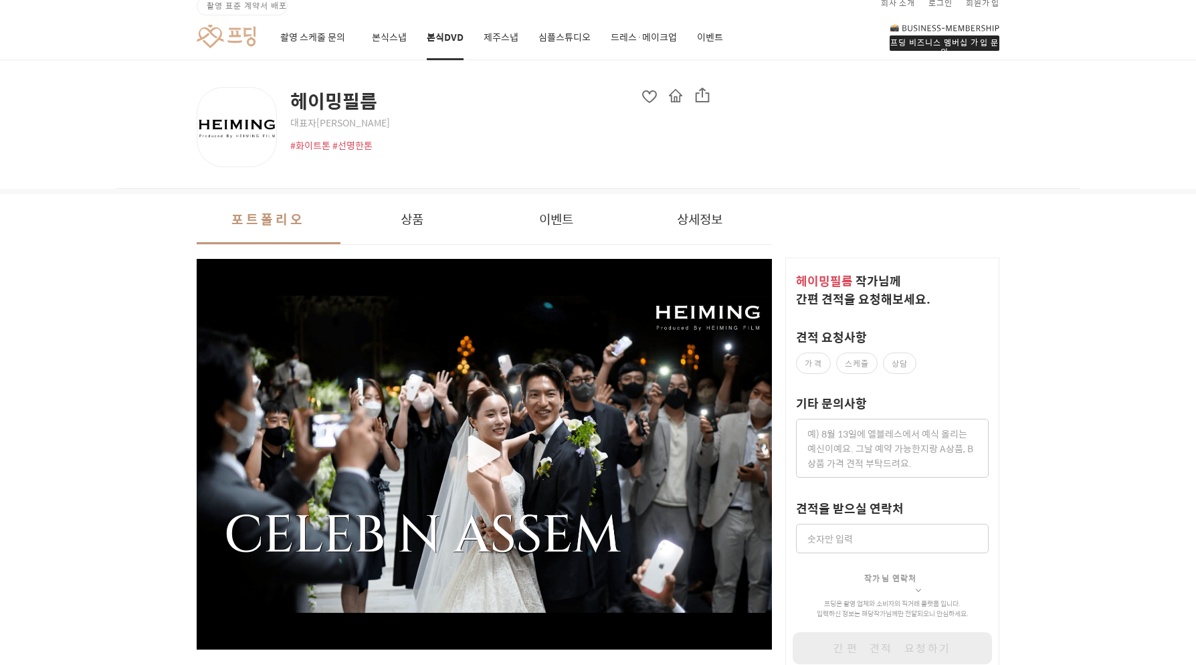
scroll to position [0, 0]
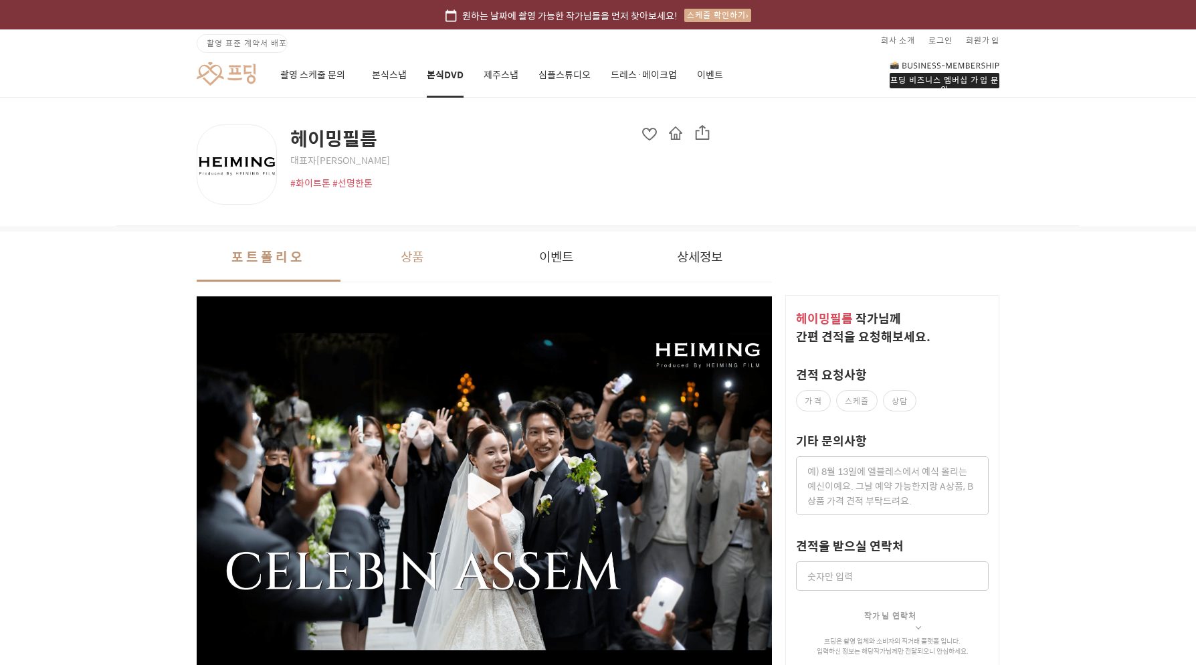
click at [411, 248] on button "상품" at bounding box center [412, 256] width 144 height 50
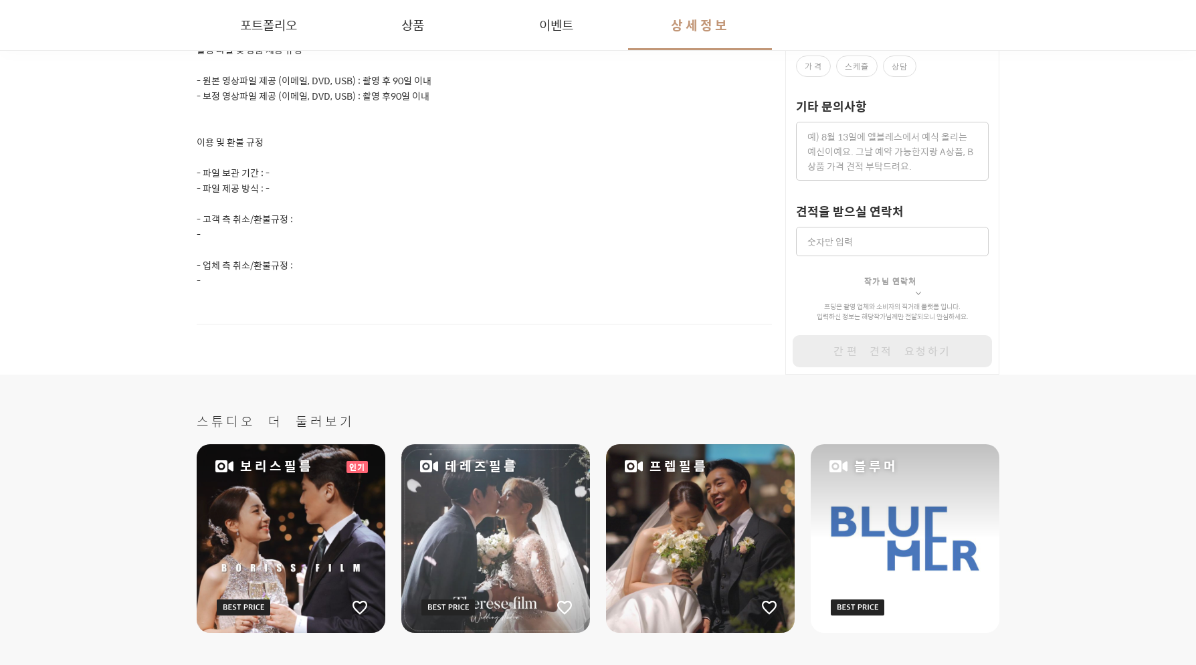
scroll to position [2420, 0]
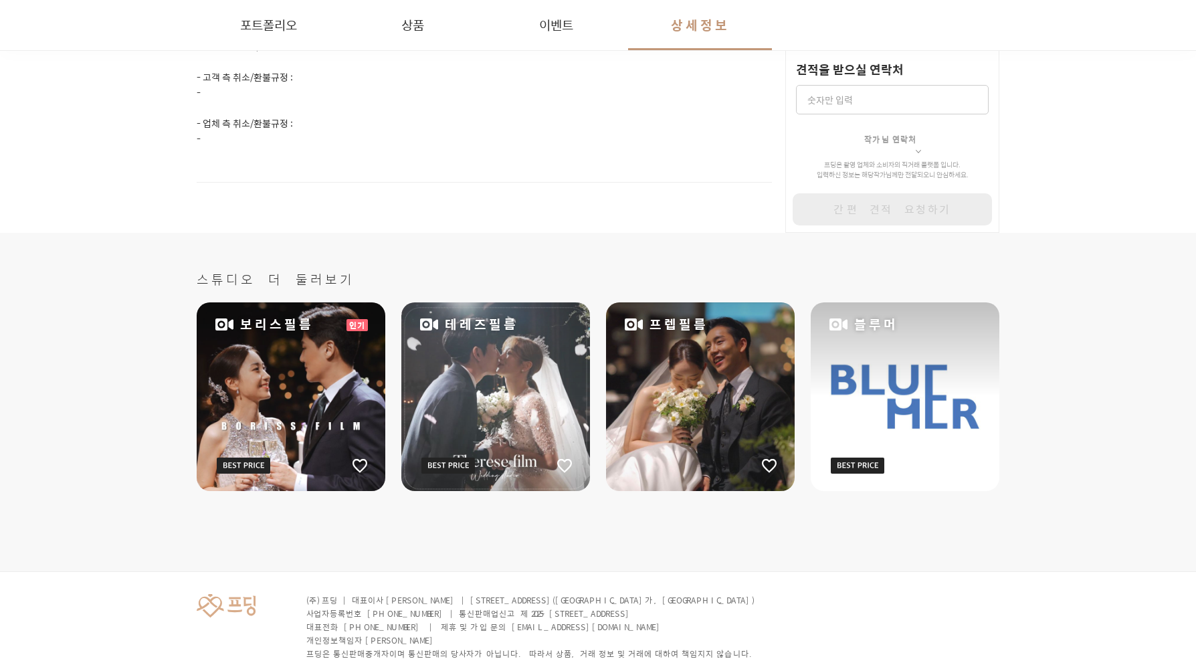
scroll to position [199, 0]
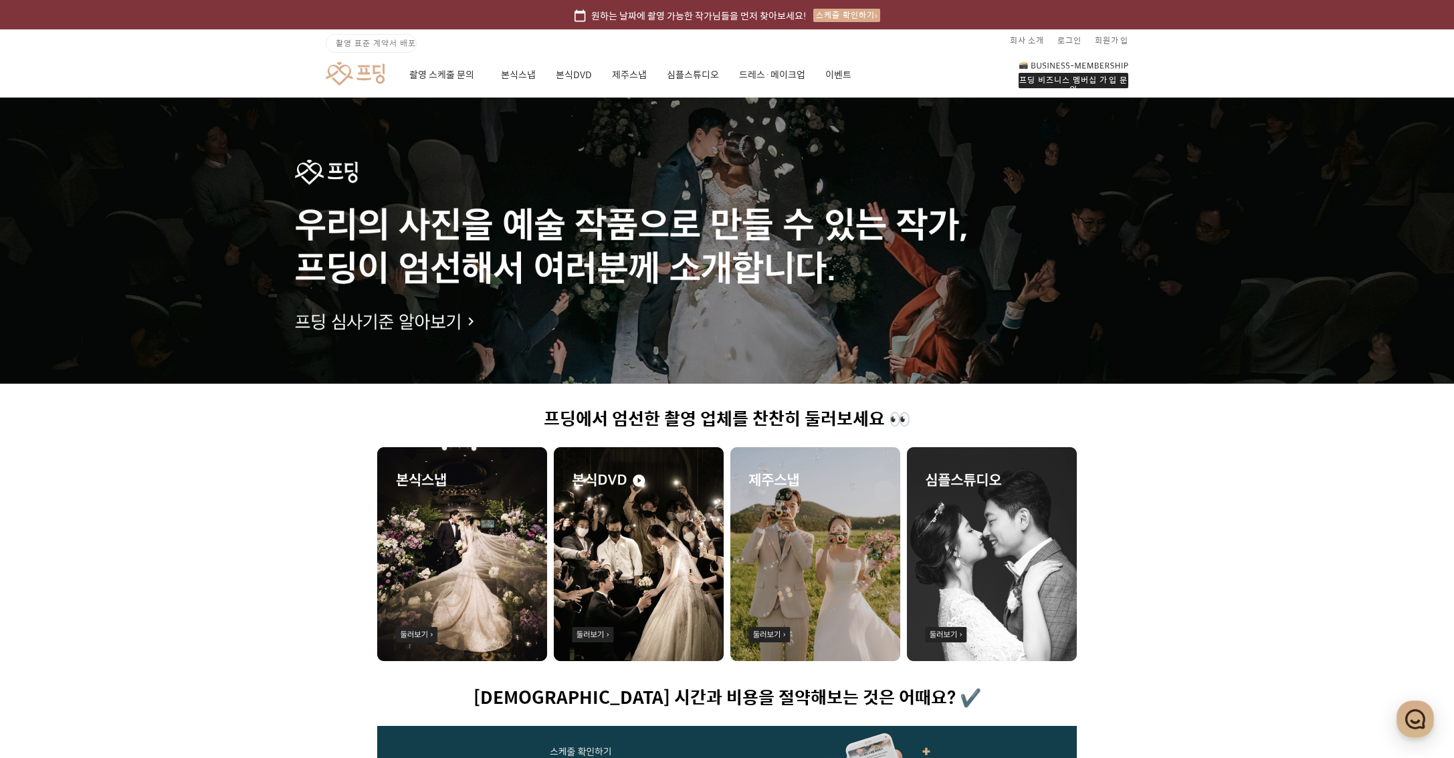
click at [737, 225] on div at bounding box center [727, 241] width 1454 height 286
click at [361, 60] on div "프딩 비즈니스 멤버십 가입 문의 촬영 스케줄 문의 본식스냅 본식DVD 제주스냅 심플스튜디오 드레스·메이크업 이벤트" at bounding box center [726, 74] width 963 height 46
click at [379, 76] on link at bounding box center [355, 74] width 59 height 25
click at [379, 72] on link at bounding box center [355, 74] width 59 height 25
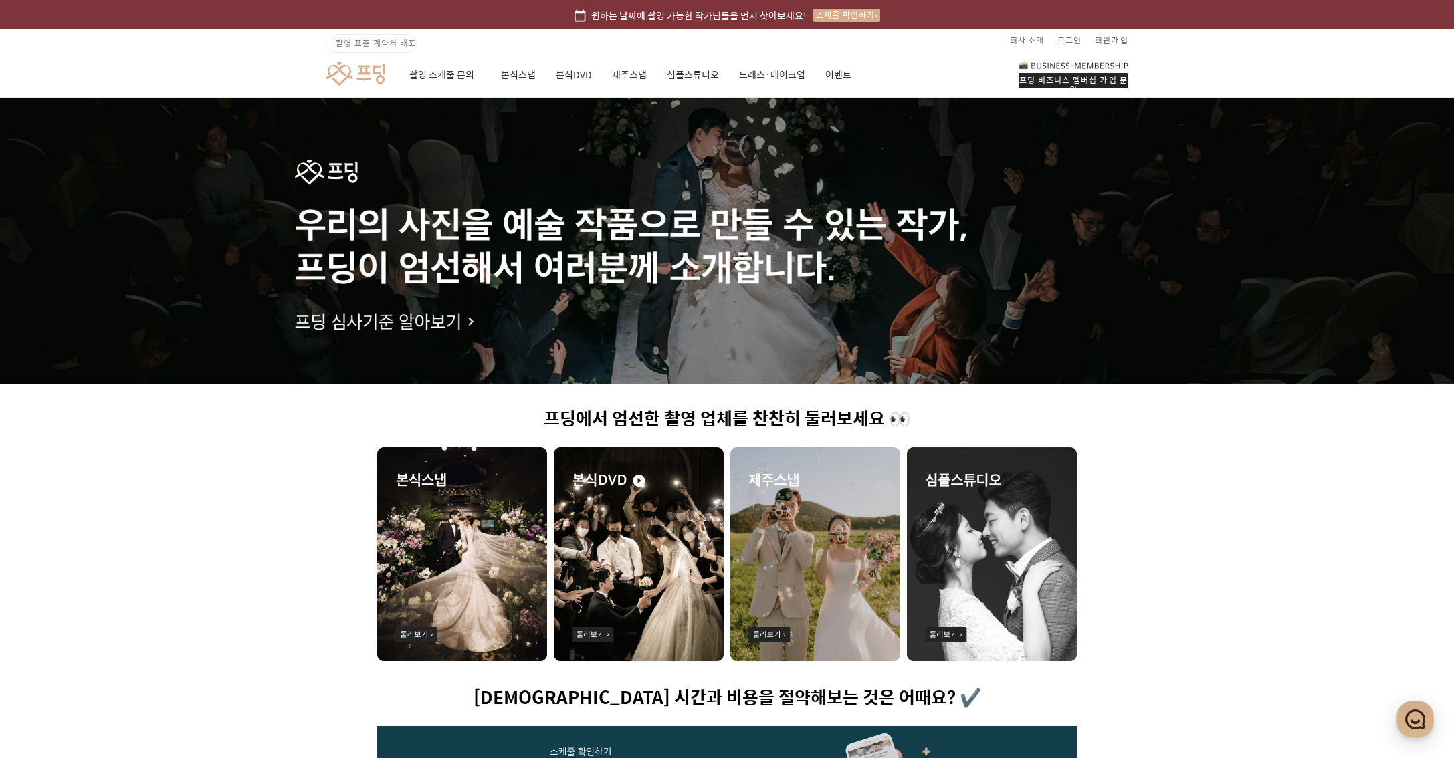
click at [379, 72] on link at bounding box center [355, 74] width 59 height 25
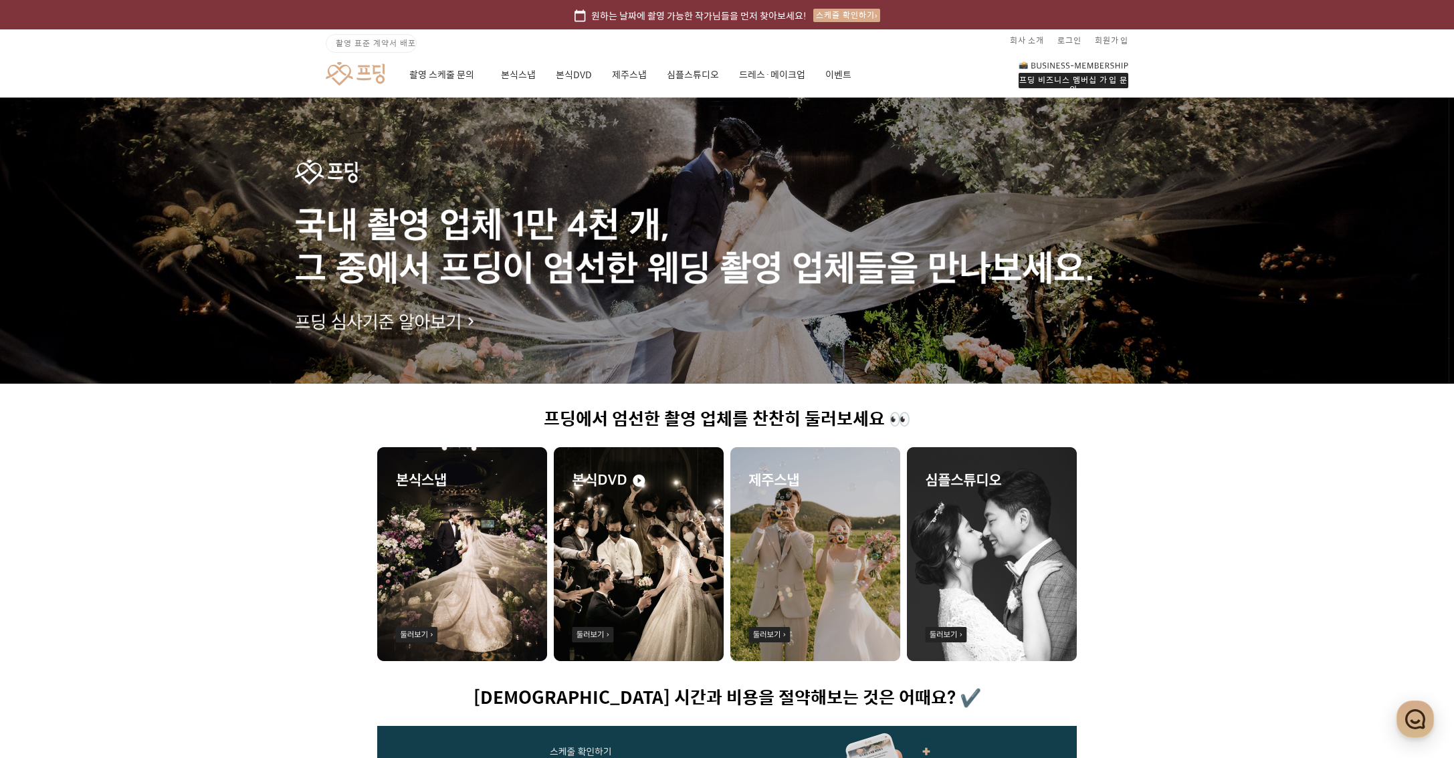
click at [379, 72] on link at bounding box center [355, 74] width 59 height 25
click at [591, 84] on link "본식DVD" at bounding box center [574, 74] width 37 height 45
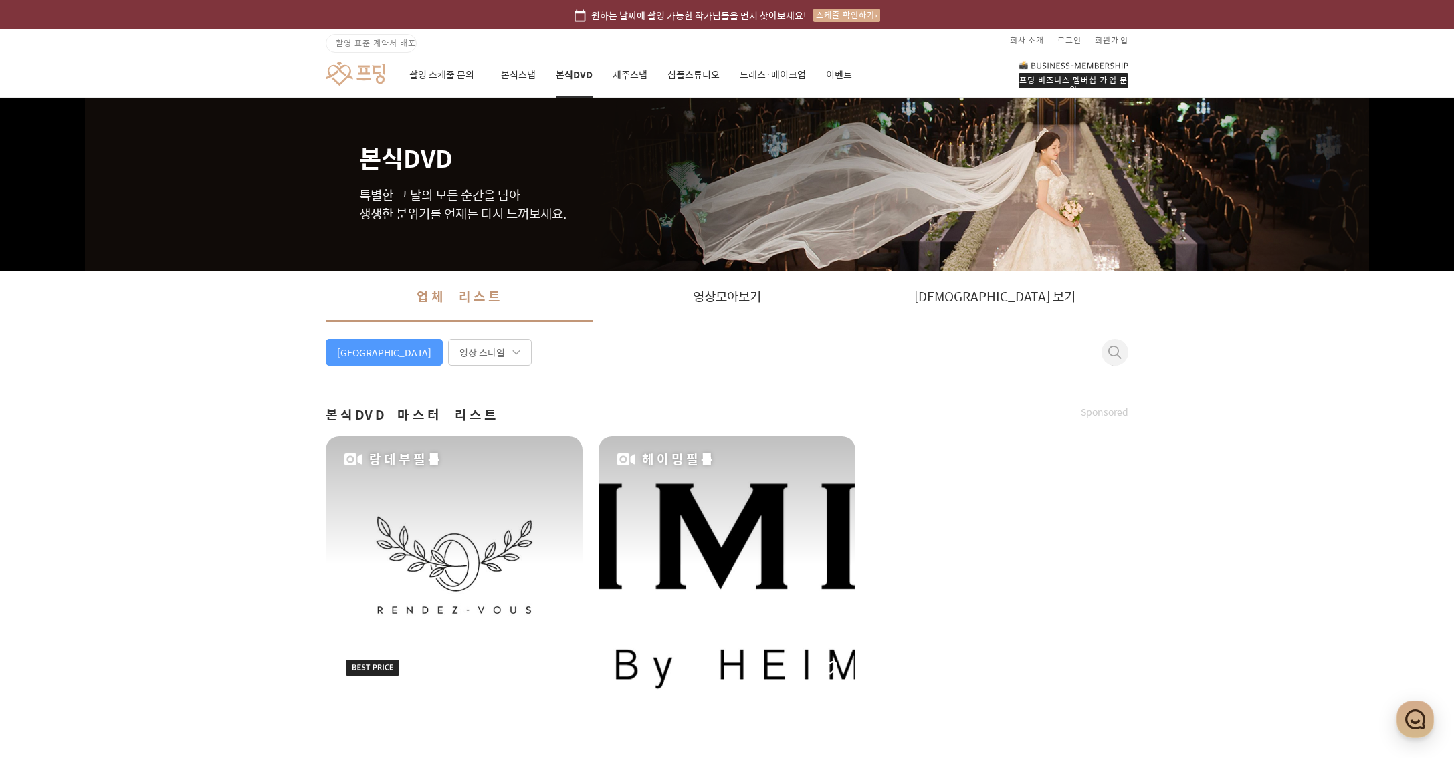
click at [379, 351] on div "[GEOGRAPHIC_DATA]" at bounding box center [384, 352] width 117 height 27
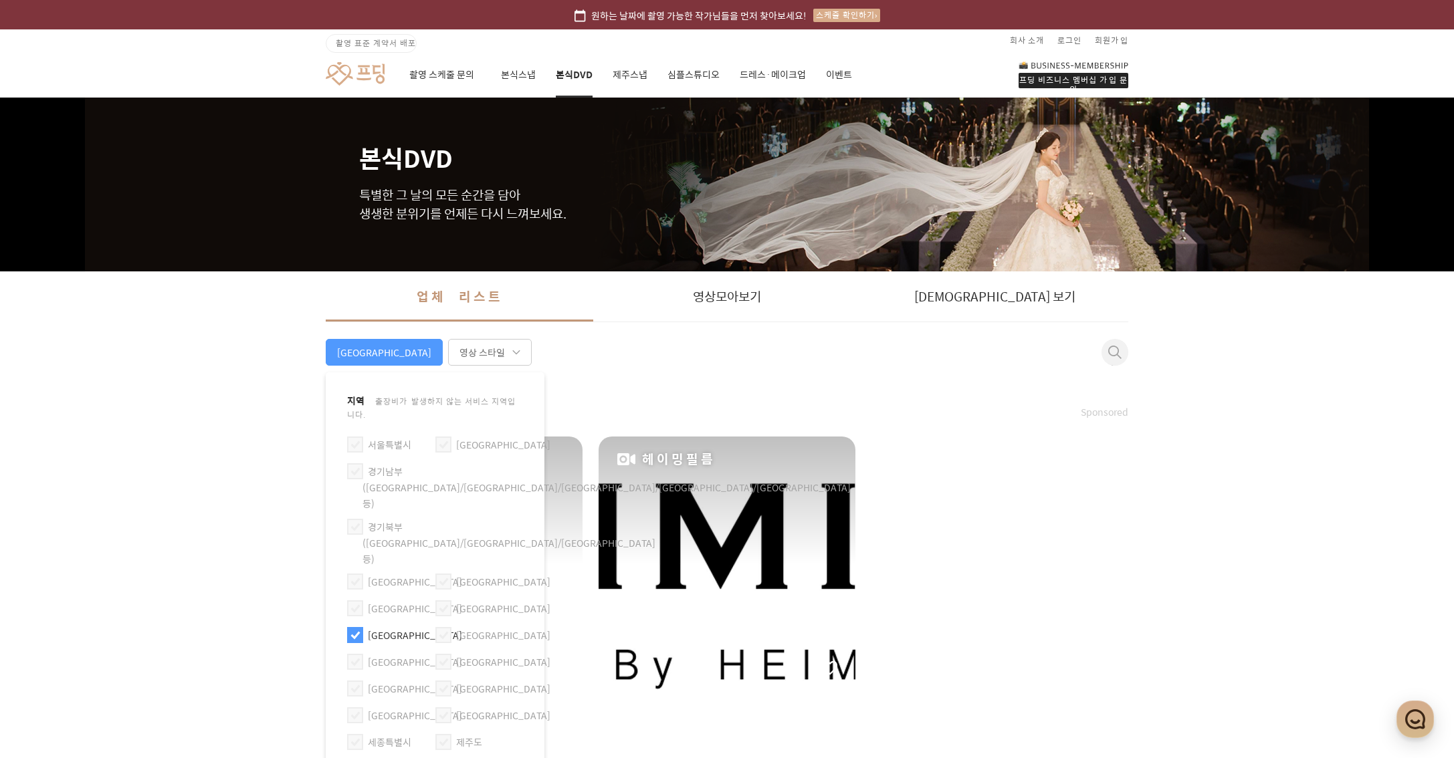
click at [375, 628] on label "[GEOGRAPHIC_DATA]" at bounding box center [415, 635] width 94 height 15
click at [369, 628] on label "[GEOGRAPHIC_DATA]" at bounding box center [415, 635] width 94 height 15
click at [350, 627] on span at bounding box center [355, 635] width 16 height 16
click at [350, 629] on input "[GEOGRAPHIC_DATA]" at bounding box center [350, 629] width 1 height 1
checkbox input "false"
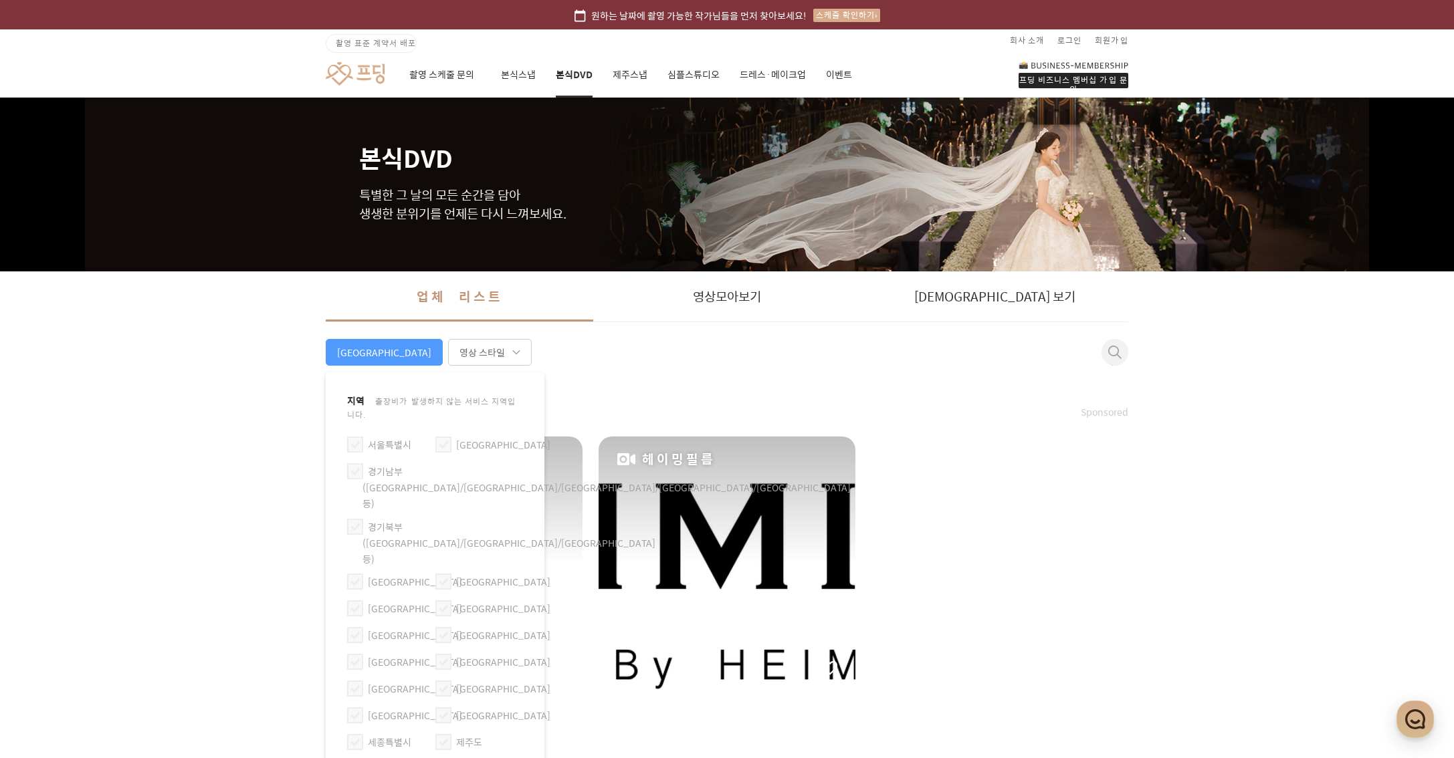
click at [523, 664] on article "지역 출장비가 발생하지 않는 서비스 지역입니다. [GEOGRAPHIC_DATA] [GEOGRAPHIC_DATA]남부([GEOGRAPHIC_DA…" at bounding box center [435, 589] width 219 height 434
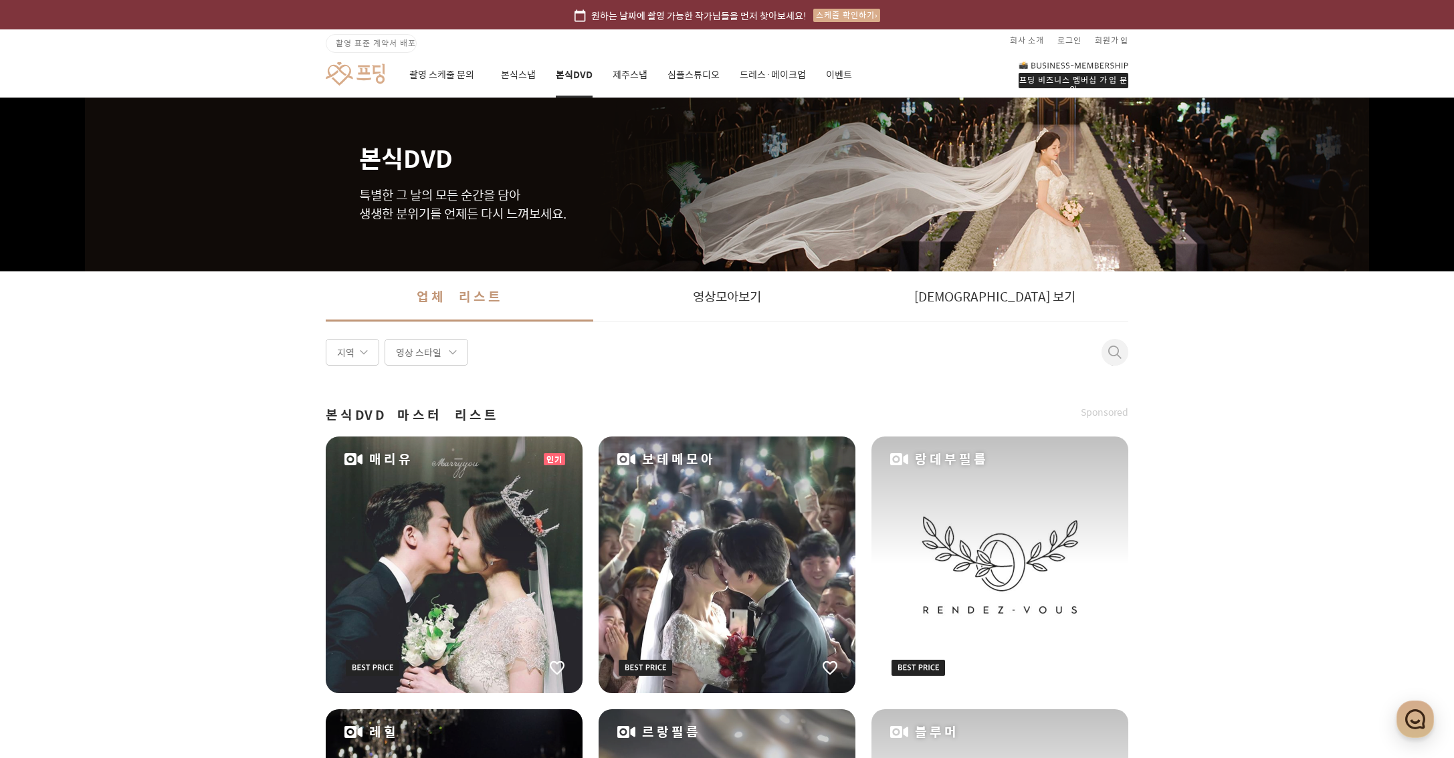
click at [383, 359] on article "지역 영상 스타일" at bounding box center [397, 352] width 142 height 27
click at [362, 358] on div "지역" at bounding box center [353, 352] width 54 height 27
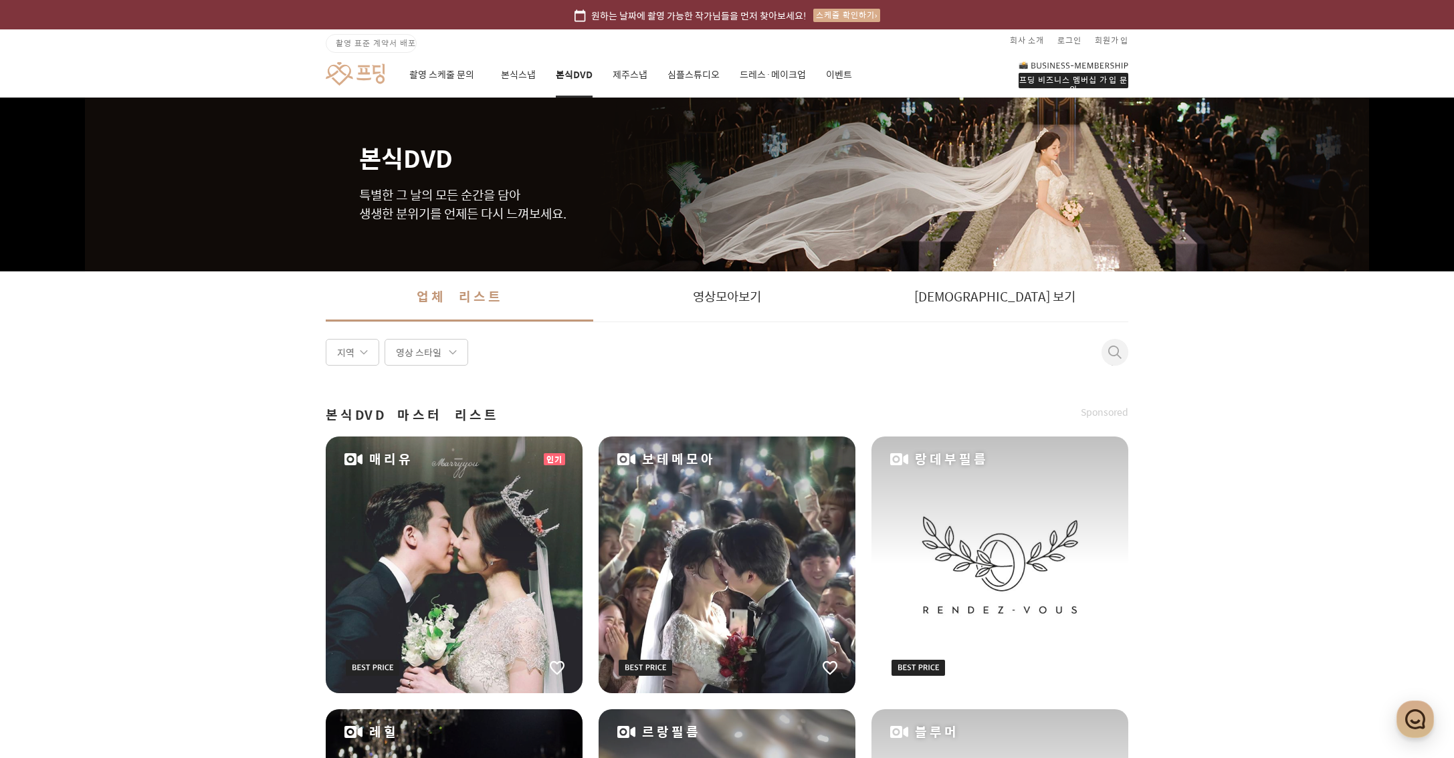
click at [379, 350] on div "지역" at bounding box center [353, 352] width 54 height 27
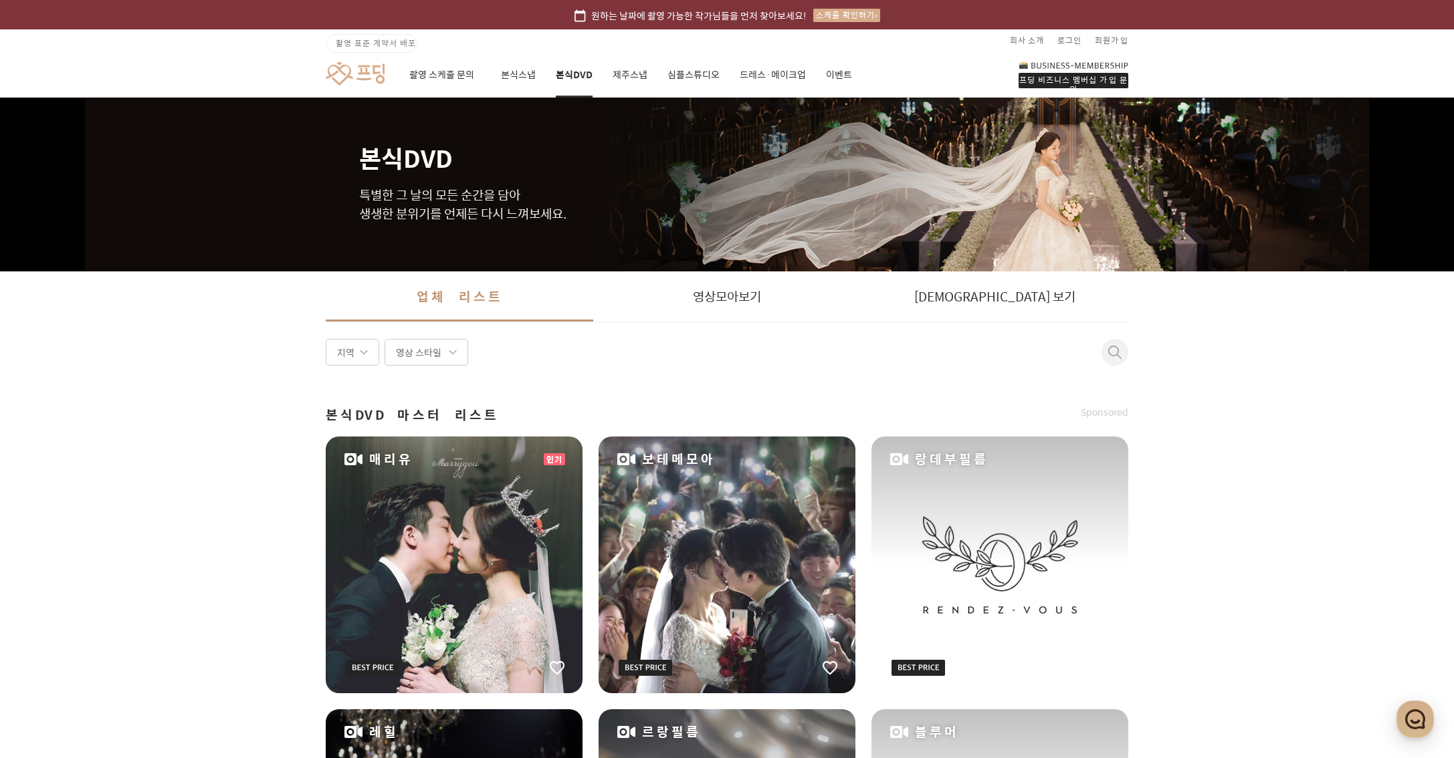
click at [372, 75] on link at bounding box center [355, 74] width 59 height 25
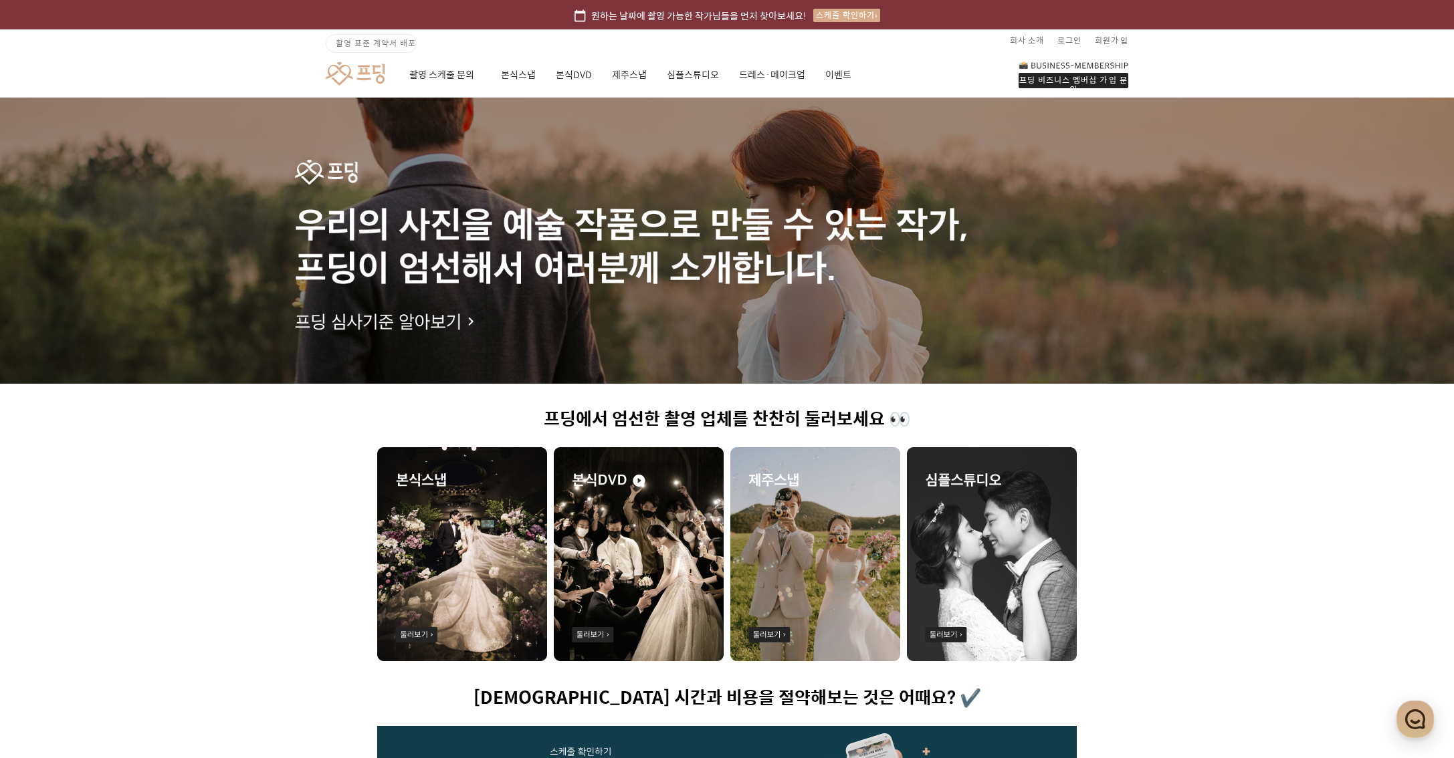
drag, startPoint x: 362, startPoint y: 408, endPoint x: 898, endPoint y: 389, distance: 536.7
drag, startPoint x: 918, startPoint y: 409, endPoint x: 613, endPoint y: 416, distance: 305.0
click at [613, 416] on h1 "프딩에서 엄선한 촬영 업체를 찬찬히 둘러보세요 👀" at bounding box center [727, 419] width 700 height 21
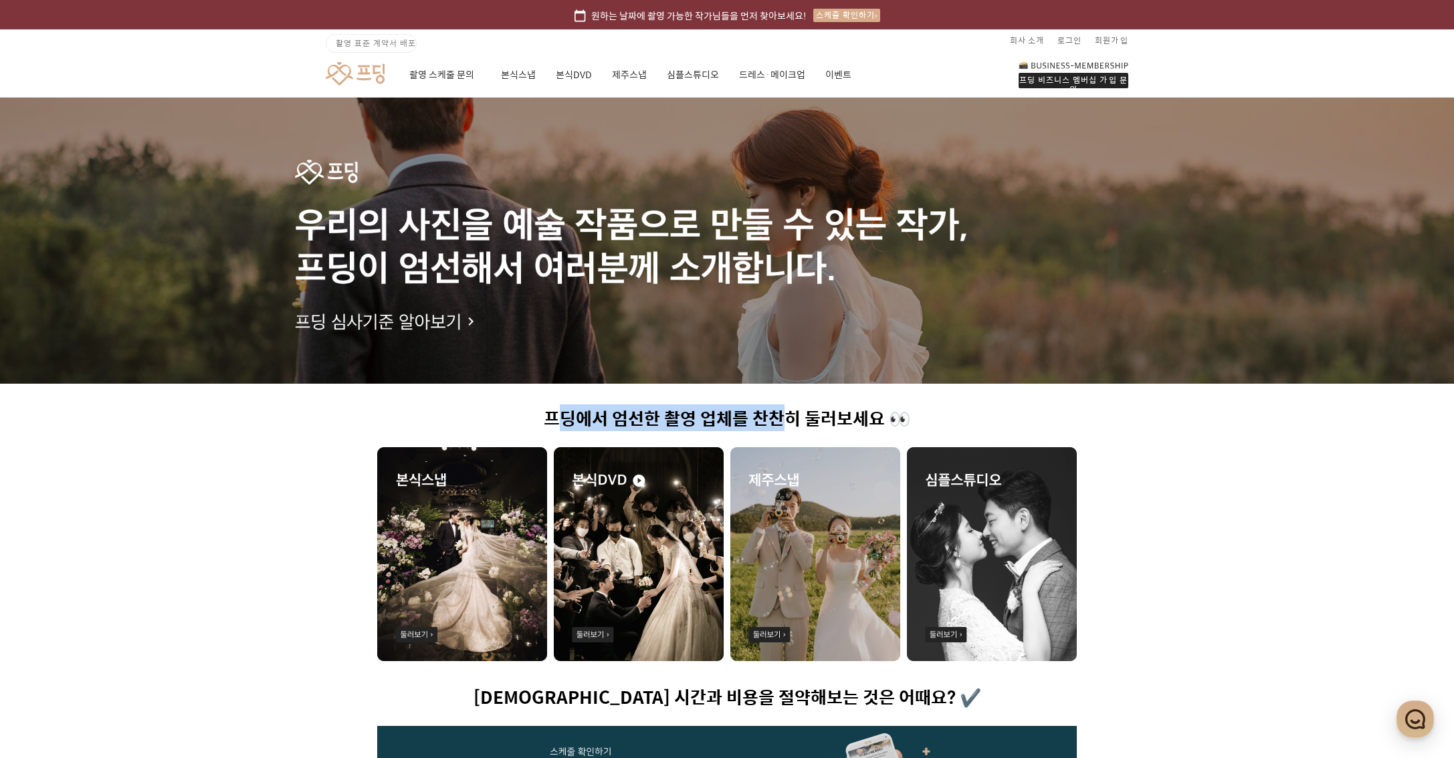
drag, startPoint x: 568, startPoint y: 417, endPoint x: 848, endPoint y: 412, distance: 280.2
click at [845, 412] on h1 "프딩에서 엄선한 촬영 업체를 찬찬히 둘러보세요 👀" at bounding box center [727, 419] width 700 height 21
click at [848, 411] on h1 "프딩에서 엄선한 촬영 업체를 찬찬히 둘러보세요 👀" at bounding box center [727, 419] width 700 height 21
drag, startPoint x: 867, startPoint y: 411, endPoint x: 578, endPoint y: 413, distance: 288.9
click at [578, 413] on h1 "프딩에서 엄선한 촬영 업체를 찬찬히 둘러보세요 👀" at bounding box center [727, 419] width 700 height 21
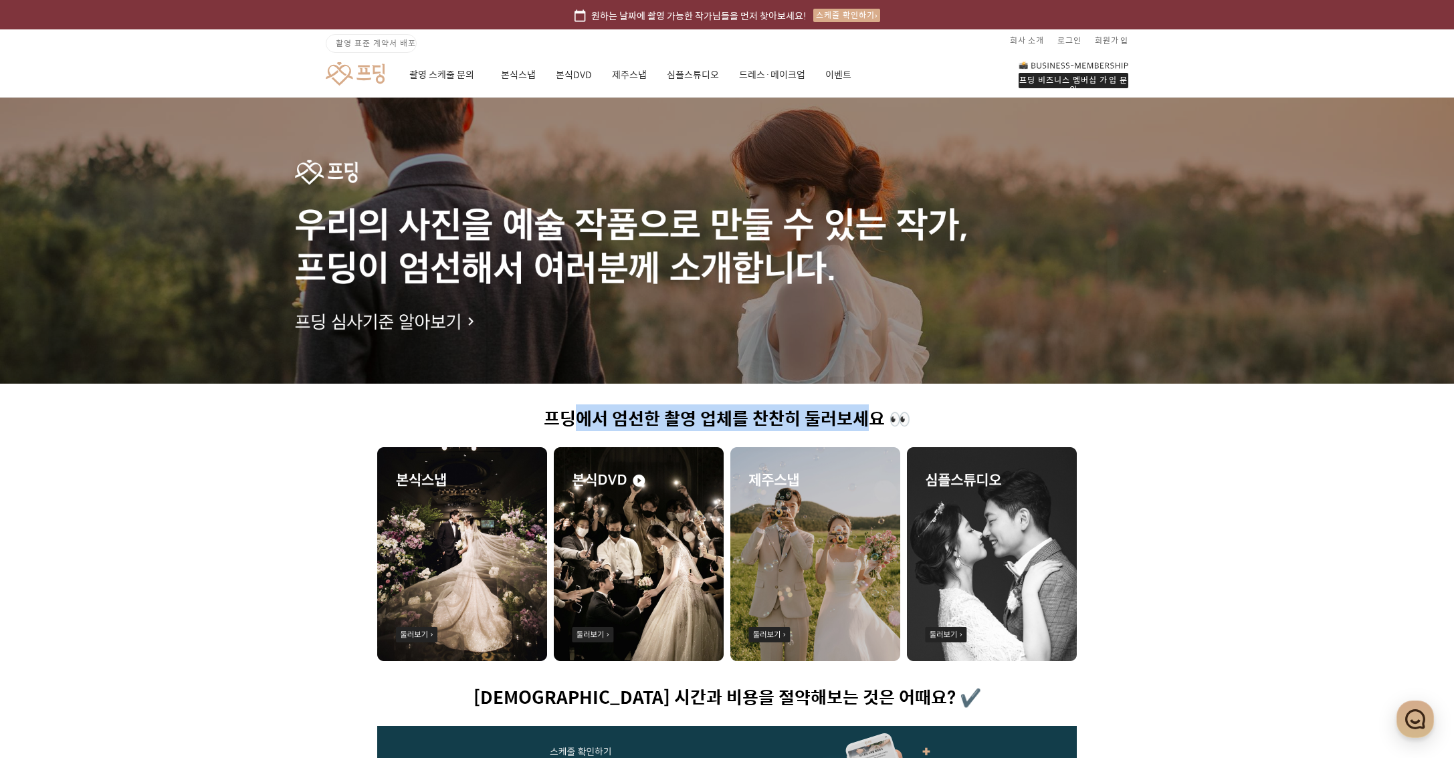
click at [578, 413] on h1 "프딩에서 엄선한 촬영 업체를 찬찬히 둘러보세요 👀" at bounding box center [727, 419] width 700 height 21
drag, startPoint x: 576, startPoint y: 416, endPoint x: 814, endPoint y: 412, distance: 238.1
click at [814, 412] on h1 "프딩에서 엄선한 촬영 업체를 찬찬히 둘러보세요 👀" at bounding box center [727, 419] width 700 height 21
drag, startPoint x: 814, startPoint y: 412, endPoint x: 831, endPoint y: 414, distance: 16.8
click at [814, 411] on h1 "프딩에서 엄선한 촬영 업체를 찬찬히 둘러보세요 👀" at bounding box center [727, 419] width 700 height 21
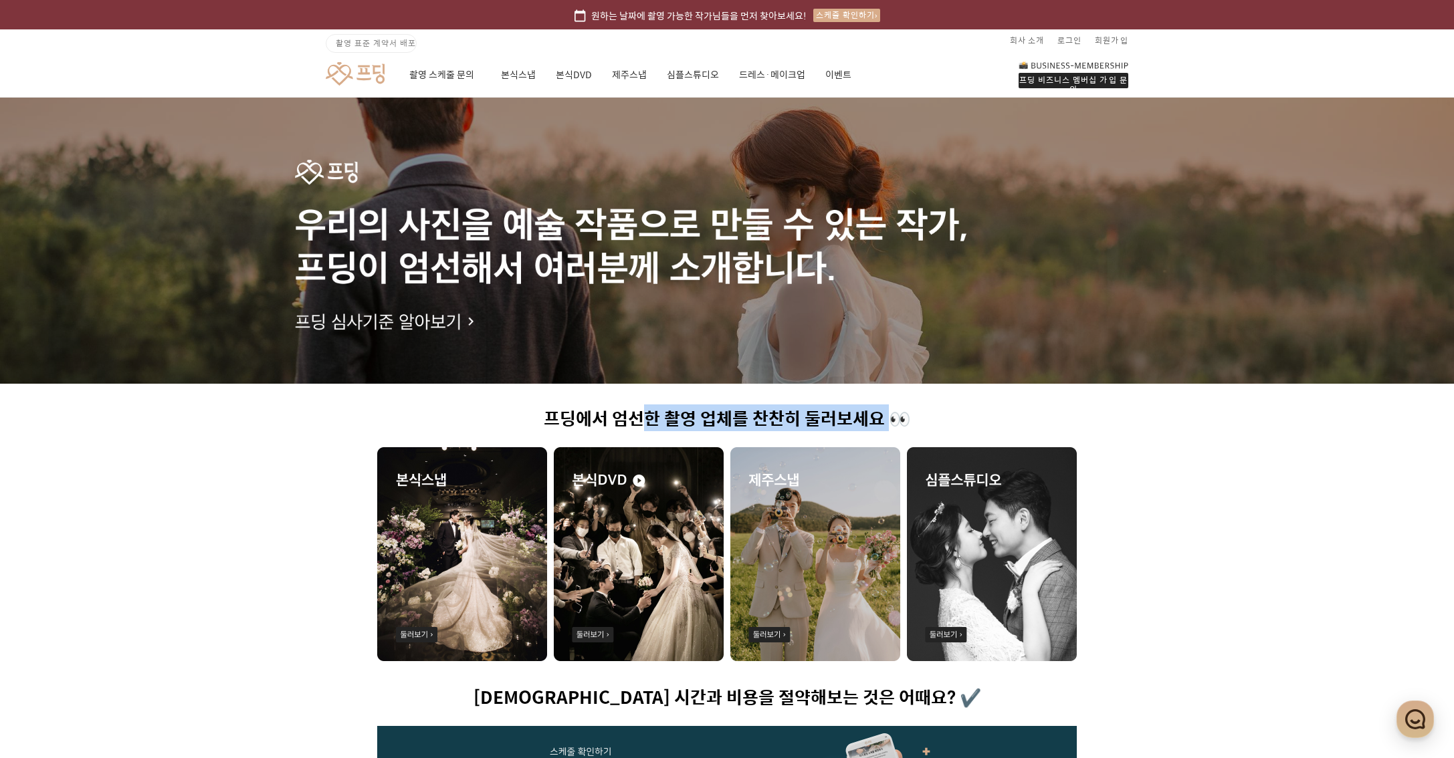
drag, startPoint x: 898, startPoint y: 421, endPoint x: 639, endPoint y: 419, distance: 258.8
click at [639, 419] on h1 "프딩에서 엄선한 촬영 업체를 찬찬히 둘러보세요 👀" at bounding box center [727, 419] width 700 height 21
drag, startPoint x: 662, startPoint y: 422, endPoint x: 538, endPoint y: 421, distance: 124.4
click at [650, 421] on h1 "프딩에서 엄선한 촬영 업체를 찬찬히 둘러보세요 👀" at bounding box center [727, 419] width 700 height 21
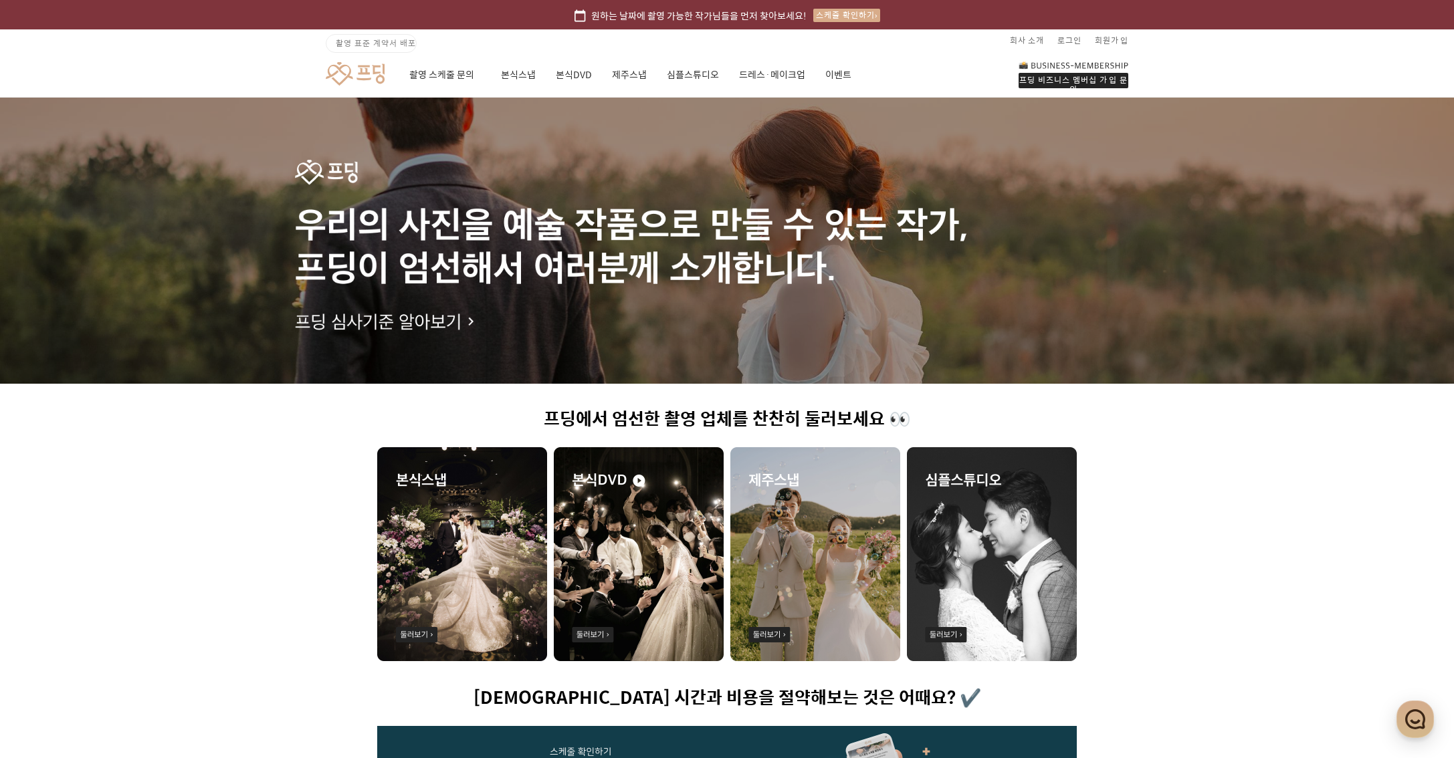
drag, startPoint x: 538, startPoint y: 421, endPoint x: 640, endPoint y: 422, distance: 102.3
click at [586, 421] on h1 "프딩에서 엄선한 촬영 업체를 찬찬히 둘러보세요 👀" at bounding box center [727, 419] width 700 height 21
drag, startPoint x: 664, startPoint y: 422, endPoint x: 686, endPoint y: 421, distance: 22.1
click at [664, 422] on h1 "프딩에서 엄선한 촬영 업체를 찬찬히 둘러보세요 👀" at bounding box center [727, 419] width 700 height 21
drag, startPoint x: 702, startPoint y: 421, endPoint x: 798, endPoint y: 414, distance: 96.5
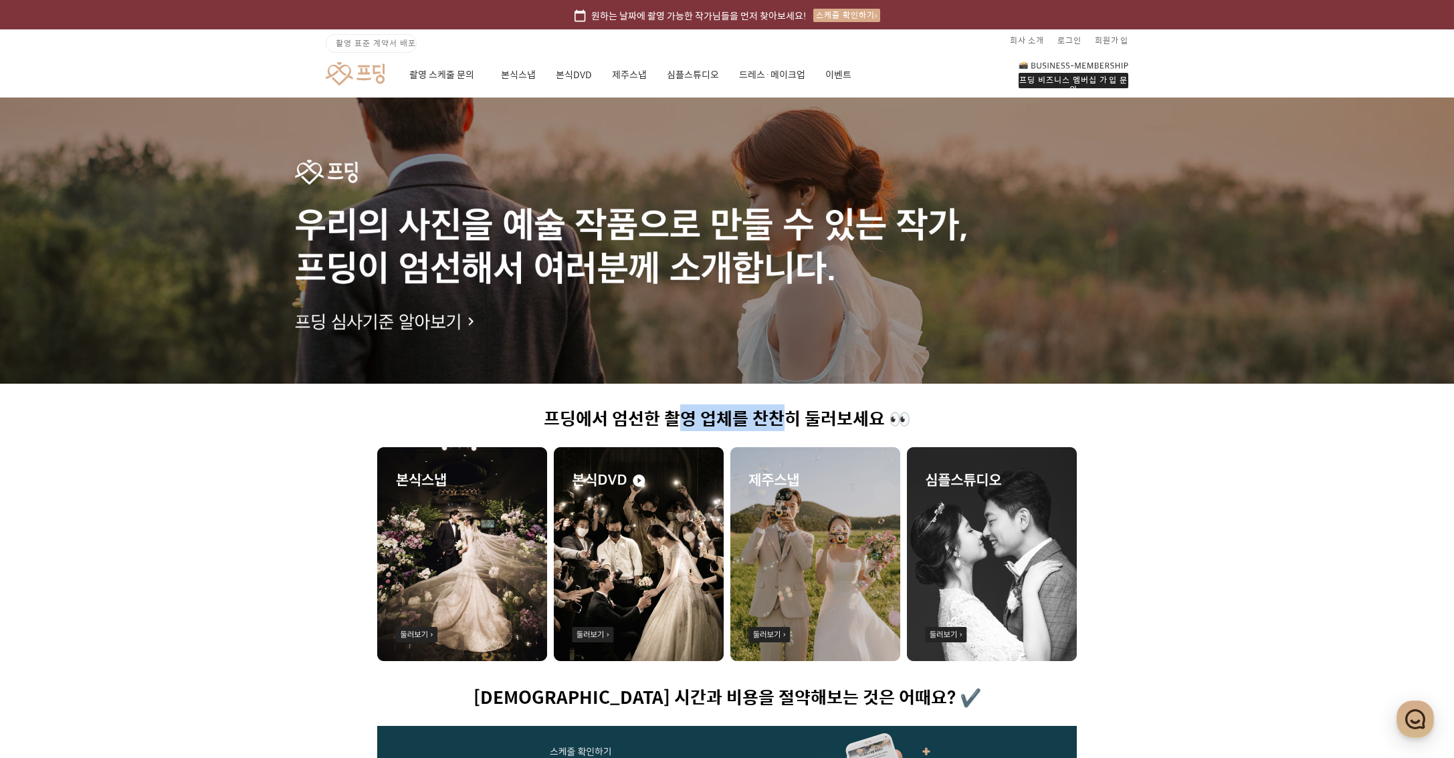
click at [795, 415] on h1 "프딩에서 엄선한 촬영 업체를 찬찬히 둘러보세요 👀" at bounding box center [727, 419] width 700 height 21
drag, startPoint x: 798, startPoint y: 414, endPoint x: 809, endPoint y: 413, distance: 10.8
click at [798, 413] on h1 "프딩에서 엄선한 촬영 업체를 찬찬히 둘러보세요 👀" at bounding box center [727, 419] width 700 height 21
drag, startPoint x: 920, startPoint y: 409, endPoint x: 613, endPoint y: 426, distance: 307.4
click at [613, 426] on h1 "프딩에서 엄선한 촬영 업체를 찬찬히 둘러보세요 👀" at bounding box center [727, 419] width 700 height 21
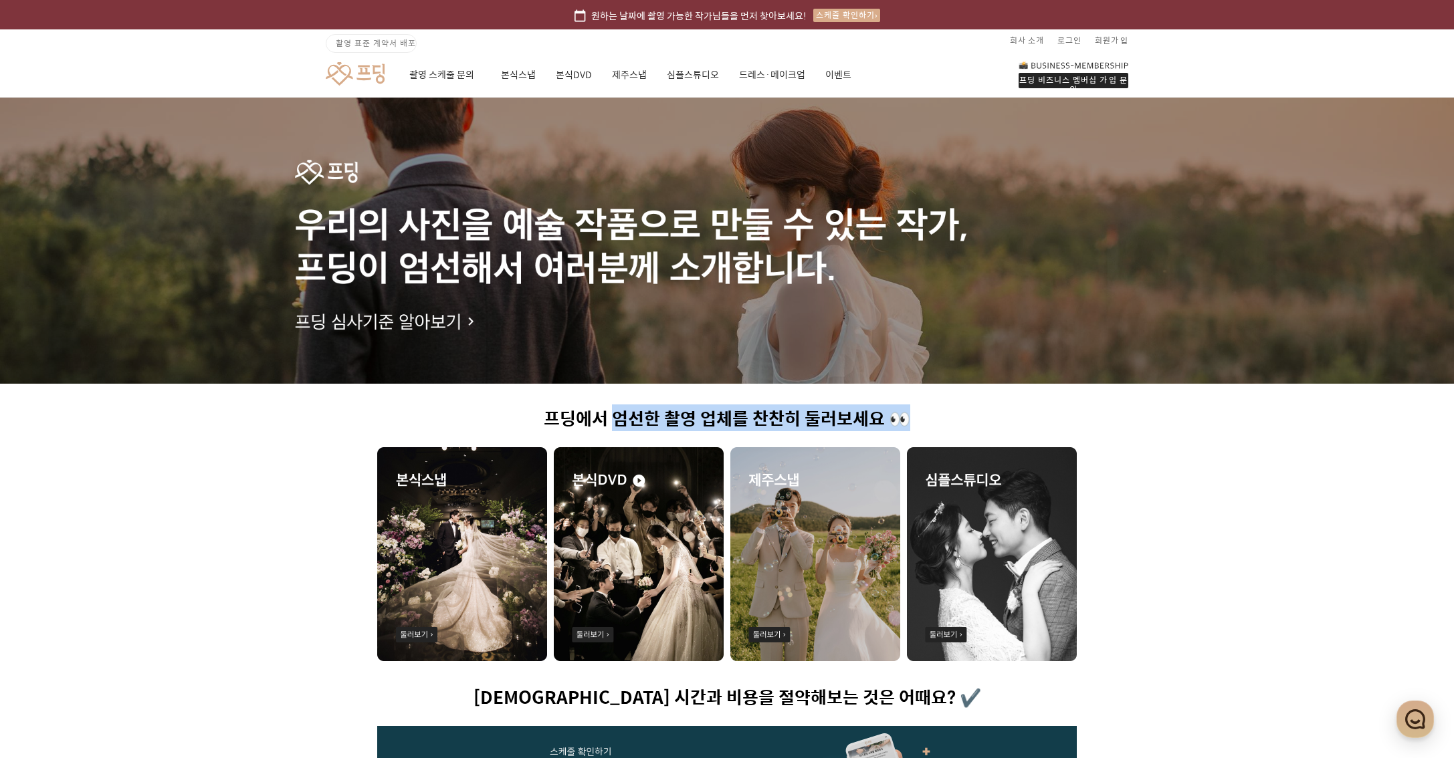
click at [643, 417] on h1 "프딩에서 엄선한 촬영 업체를 찬찬히 둘러보세요 👀" at bounding box center [727, 419] width 700 height 21
drag, startPoint x: 540, startPoint y: 417, endPoint x: 746, endPoint y: 417, distance: 206.6
click at [746, 417] on h1 "프딩에서 엄선한 촬영 업체를 찬찬히 둘러보세요 👀" at bounding box center [727, 419] width 700 height 21
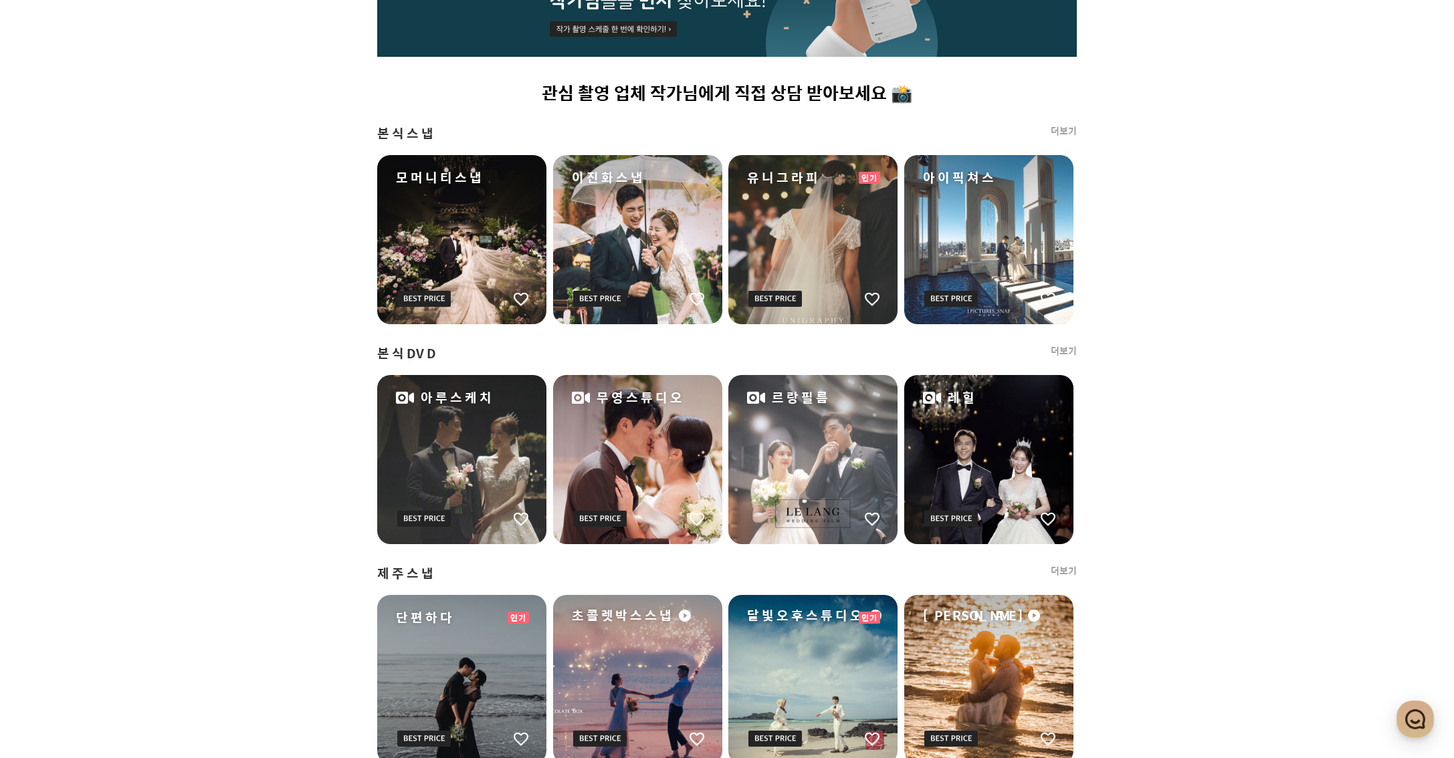
scroll to position [528, 0]
